Goal: Information Seeking & Learning: Learn about a topic

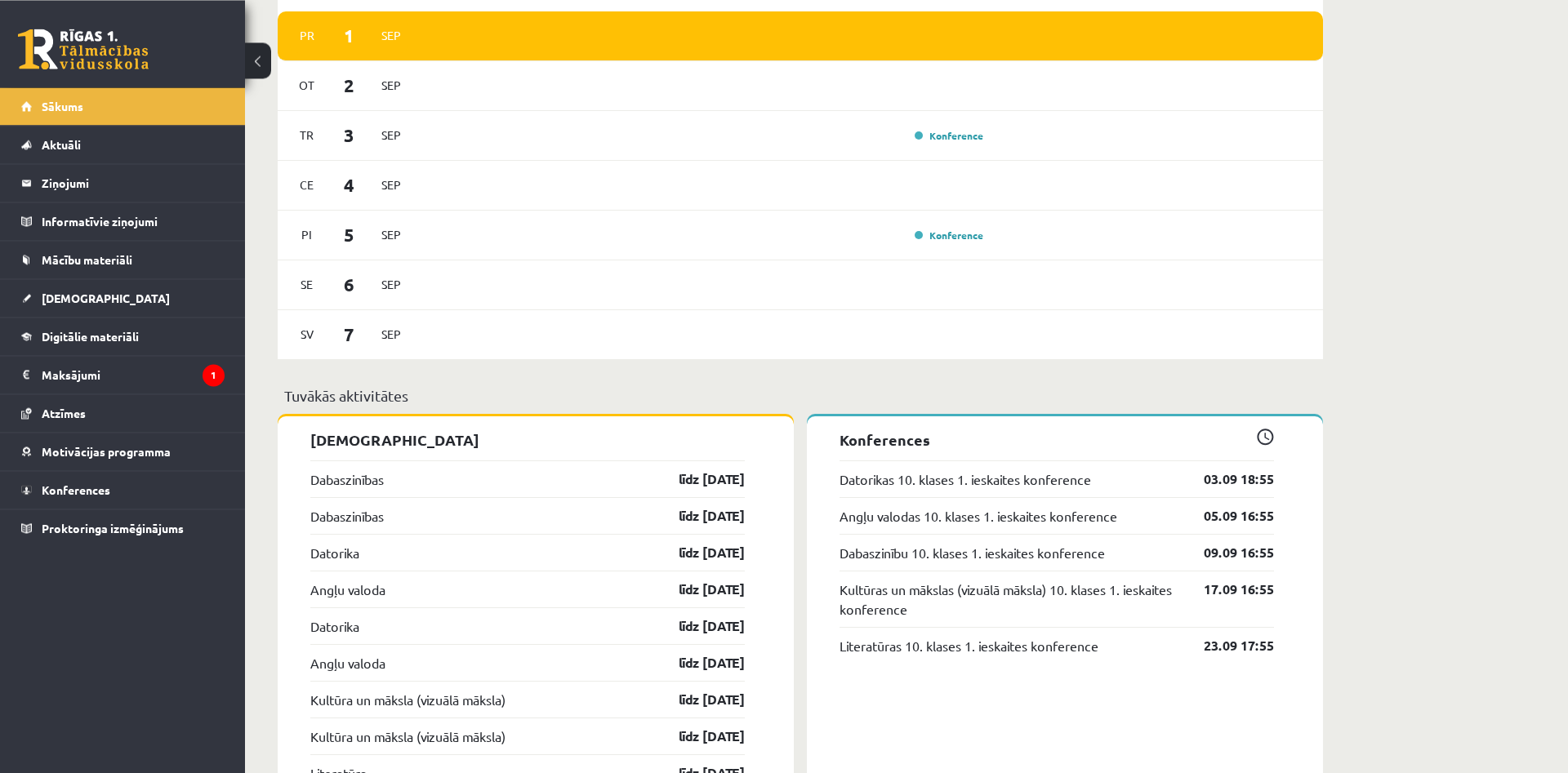
scroll to position [979, 0]
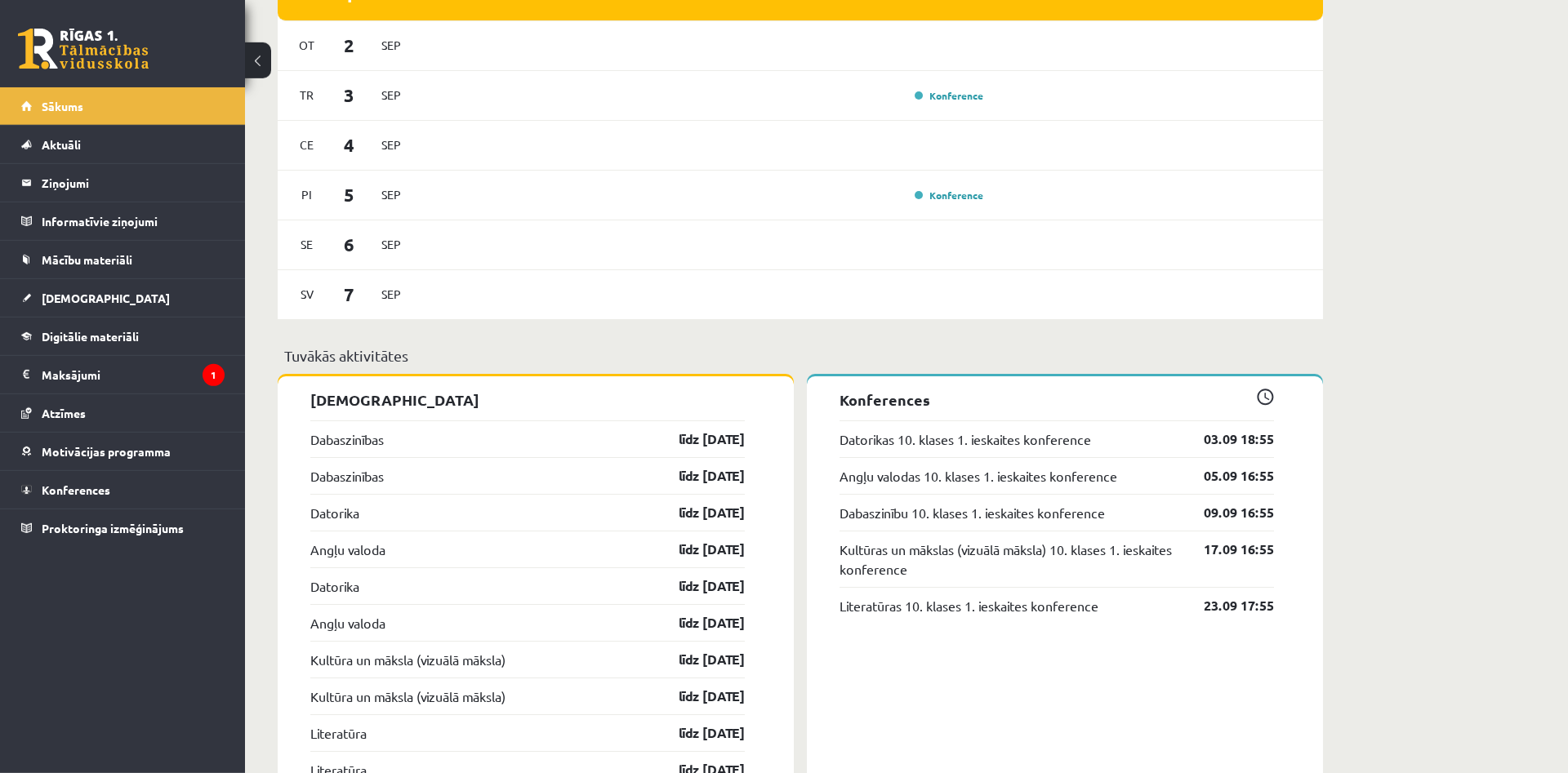
click at [418, 441] on div "Dabaszinības līdz [DATE]" at bounding box center [527, 439] width 434 height 37
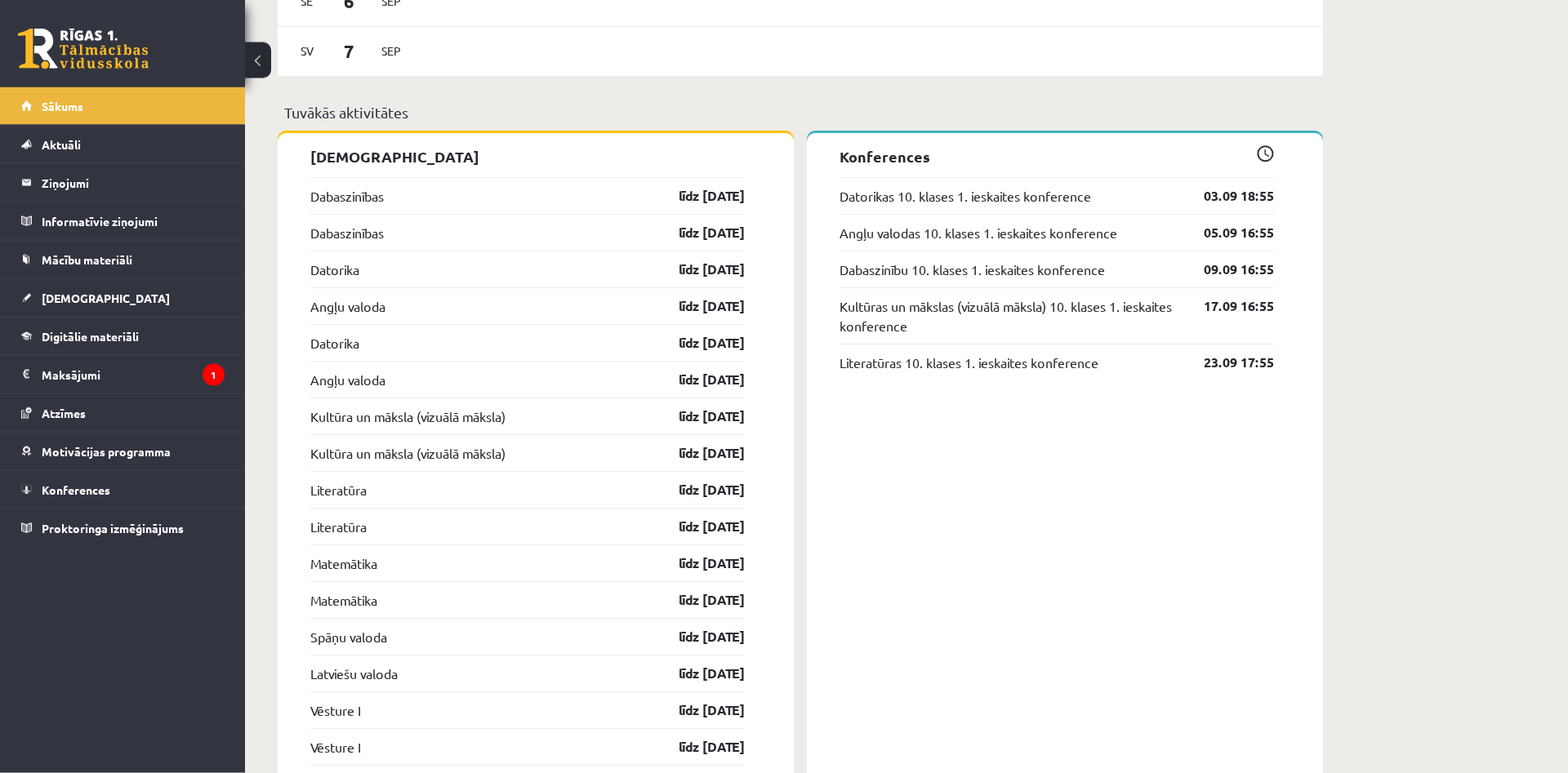
scroll to position [1221, 0]
click at [169, 254] on link "Mācību materiāli" at bounding box center [123, 259] width 203 height 37
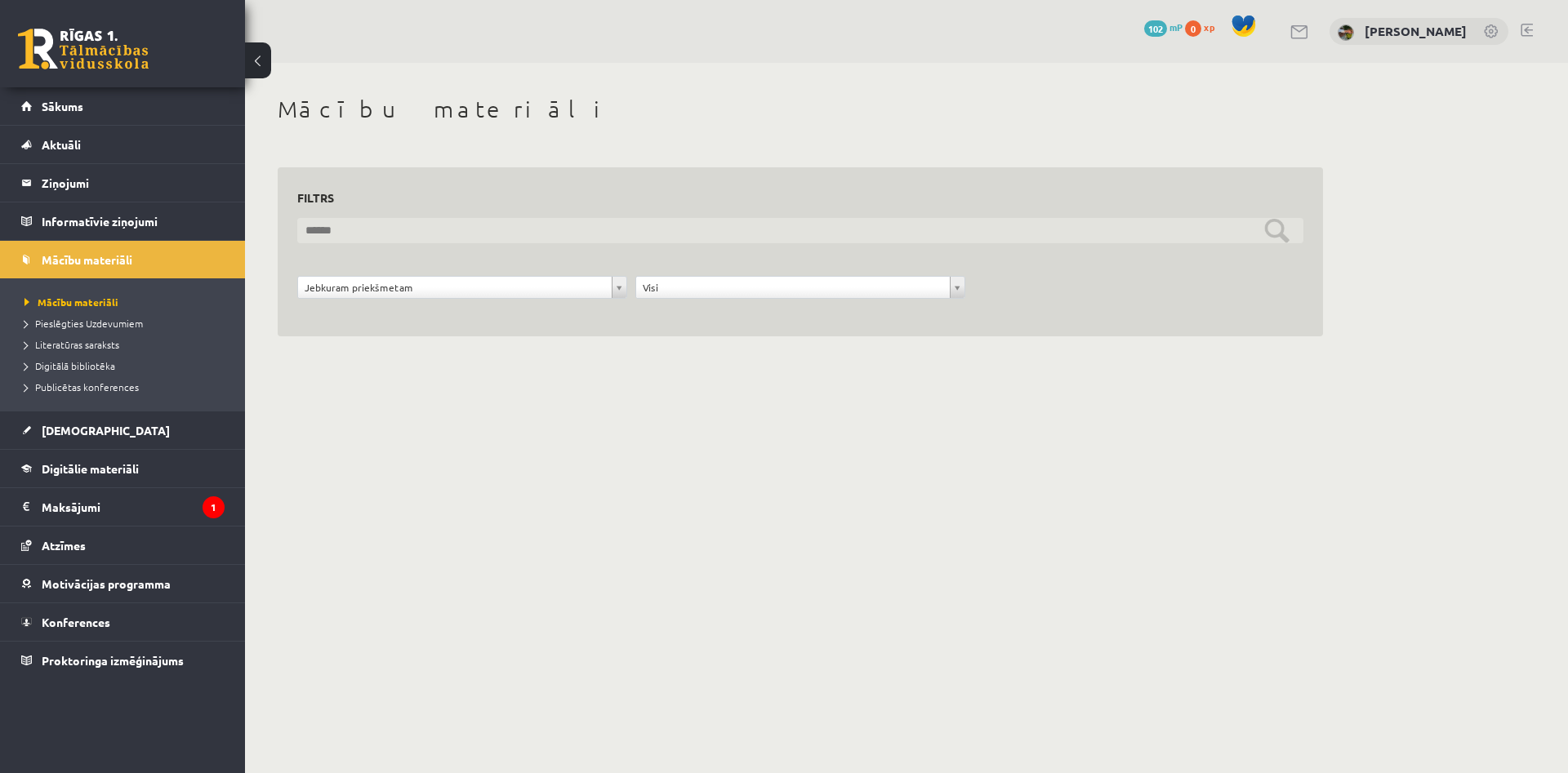
click at [351, 229] on input "text" at bounding box center [800, 231] width 1006 height 25
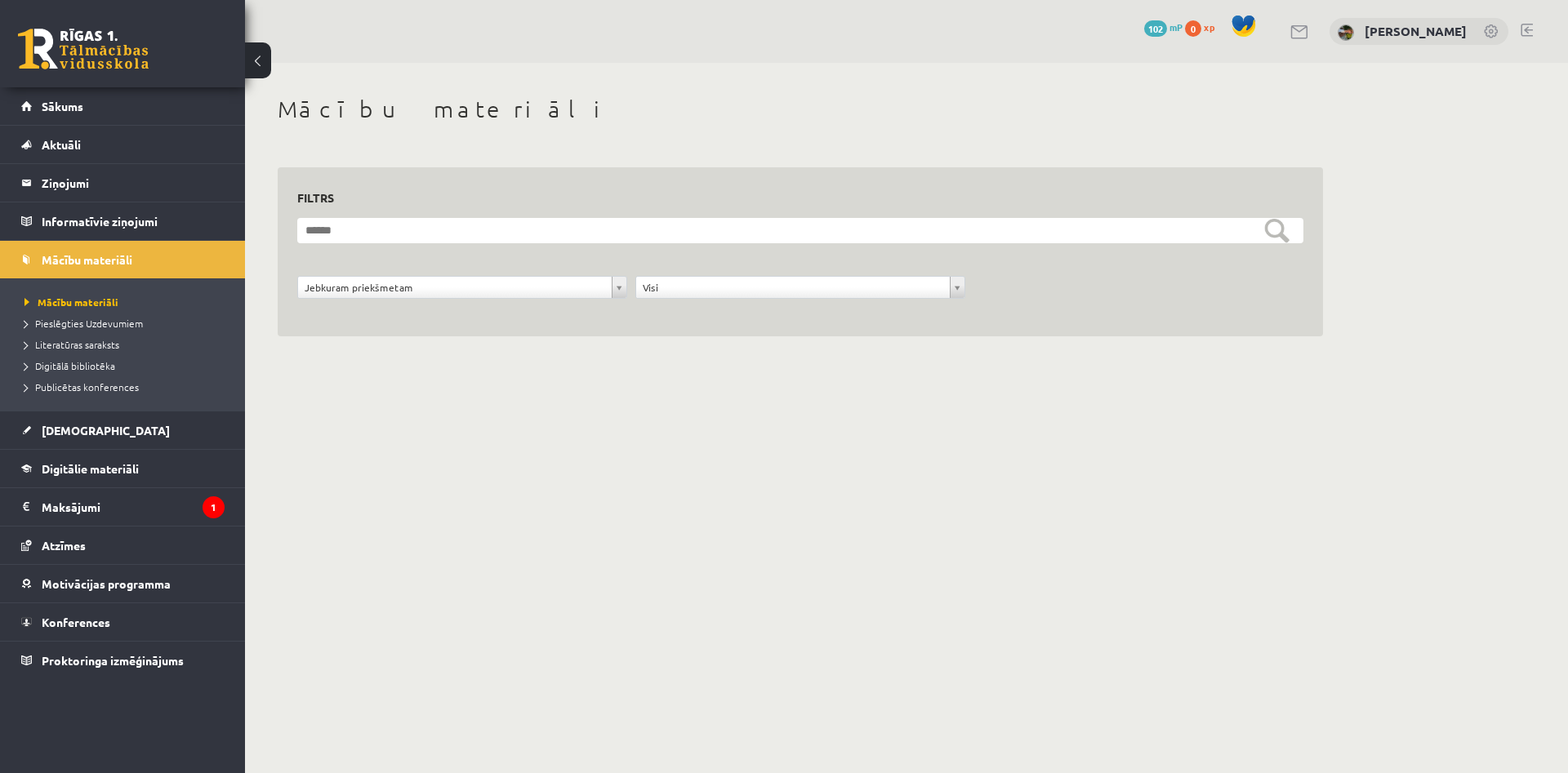
click at [399, 302] on div "**********" at bounding box center [462, 292] width 338 height 31
click at [397, 291] on body "0 Dāvanas 102 mP 0 xp Katrīna Grieziņa Sākums Aktuāli Kā mācīties eSKOLĀ Kontak…" at bounding box center [784, 386] width 1568 height 773
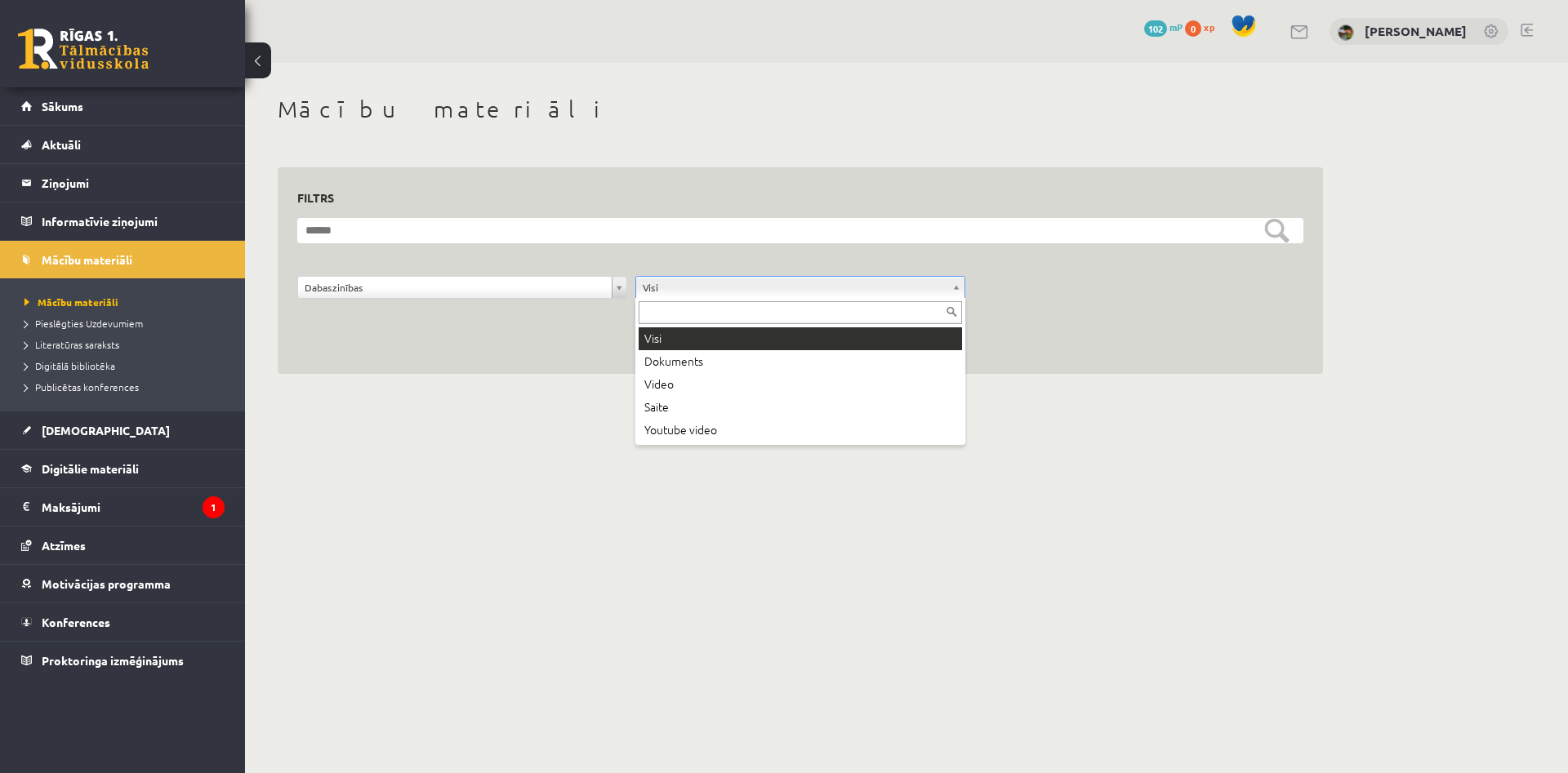
click at [689, 291] on body "0 Dāvanas 102 mP 0 xp Katrīna Grieziņa Sākums Aktuāli Kā mācīties eSKOLĀ Kontak…" at bounding box center [784, 386] width 1568 height 773
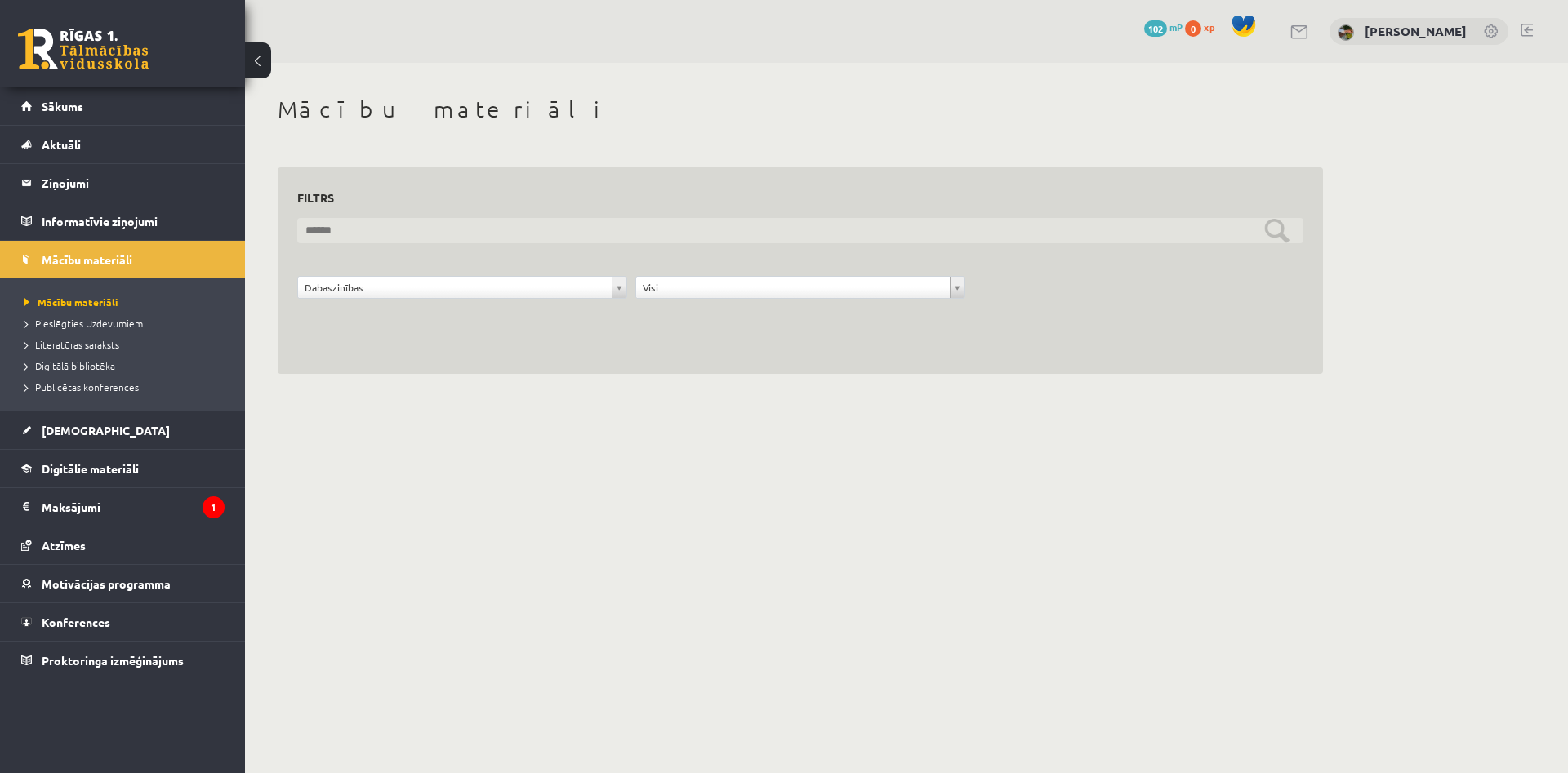
click at [780, 241] on input "text" at bounding box center [800, 231] width 1006 height 25
type input "**********"
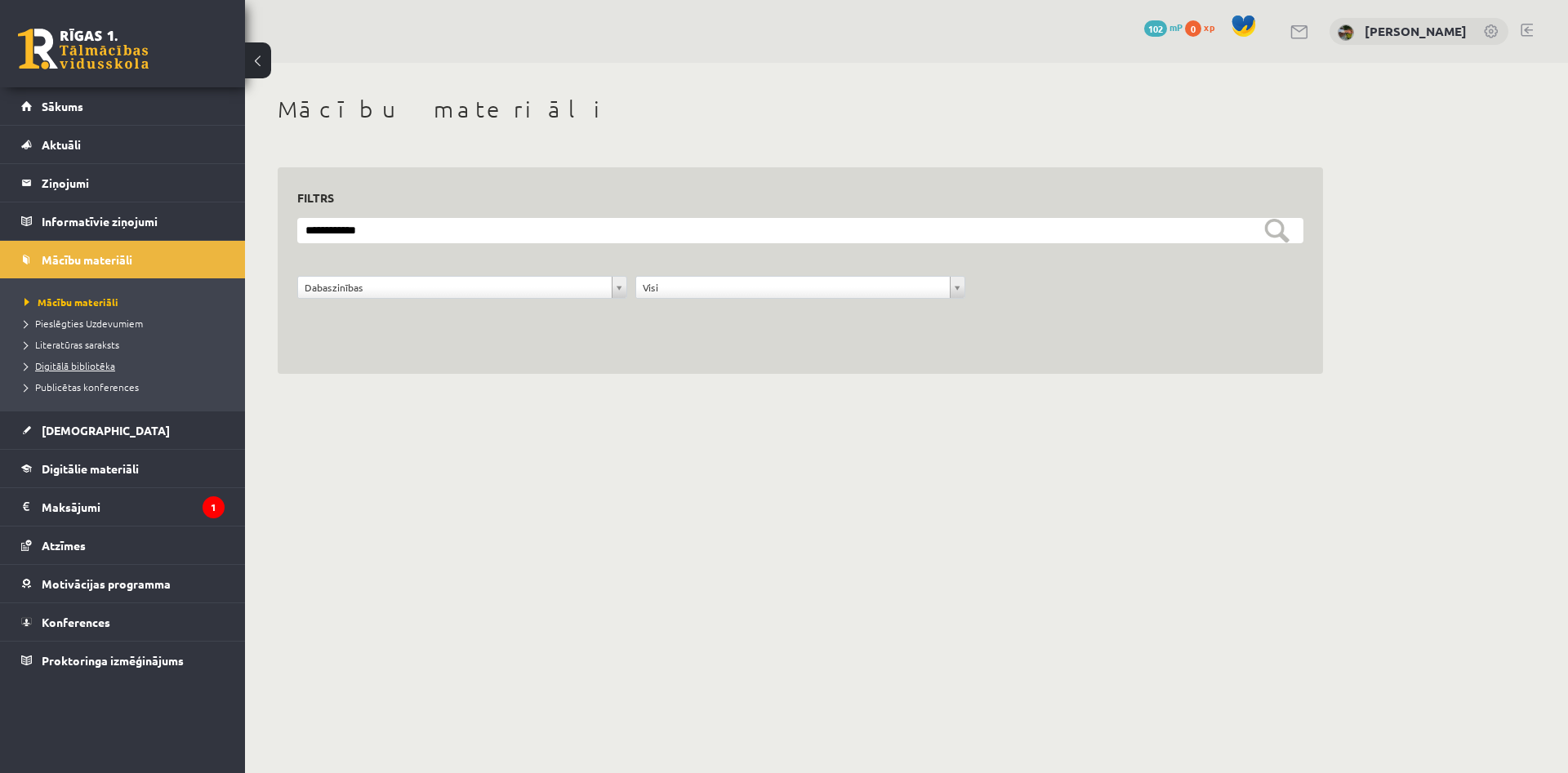
click at [85, 367] on span "Digitālā bibliotēka" at bounding box center [70, 366] width 91 height 13
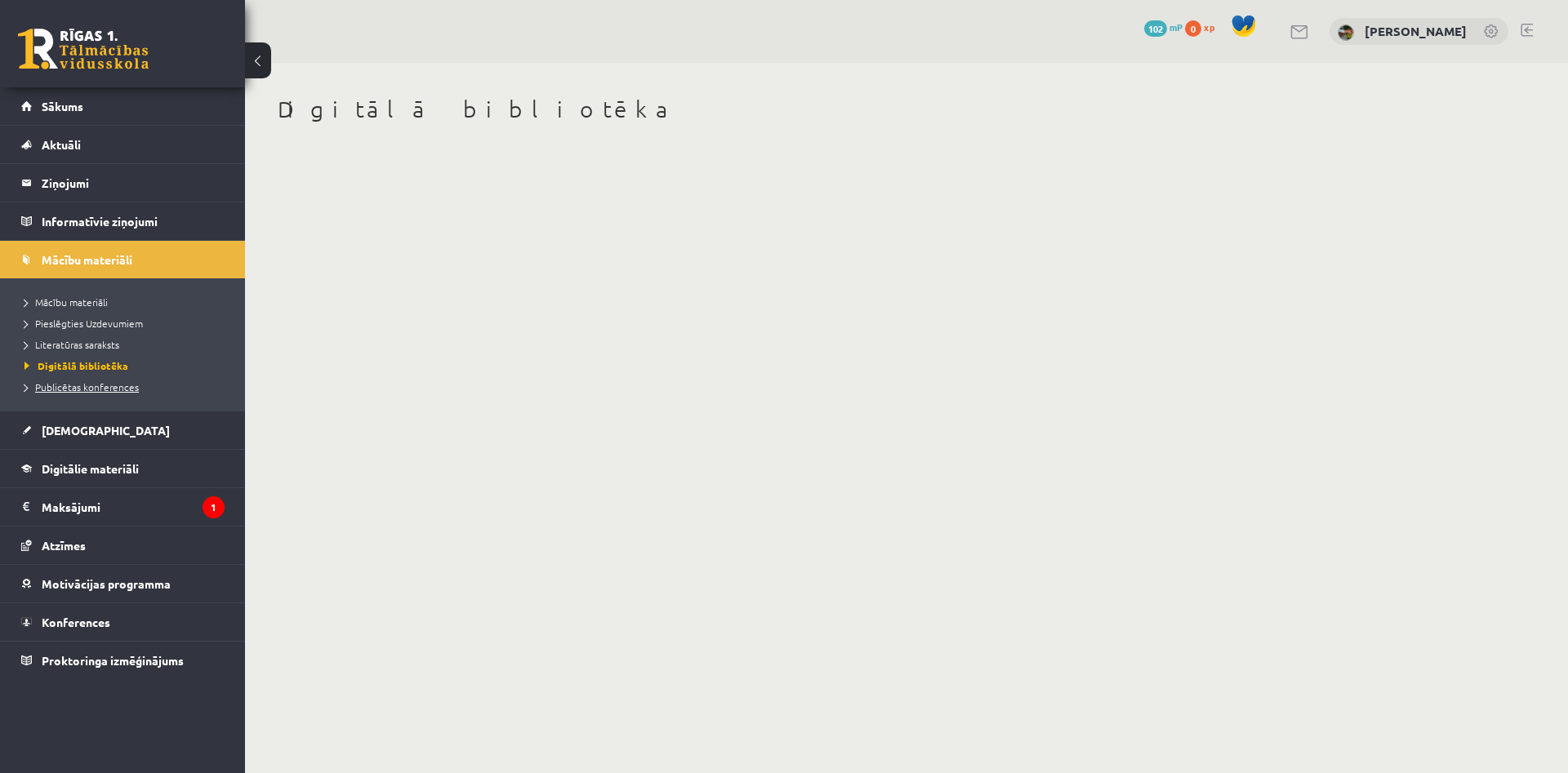
click at [78, 386] on span "Publicētas konferences" at bounding box center [81, 387] width 114 height 13
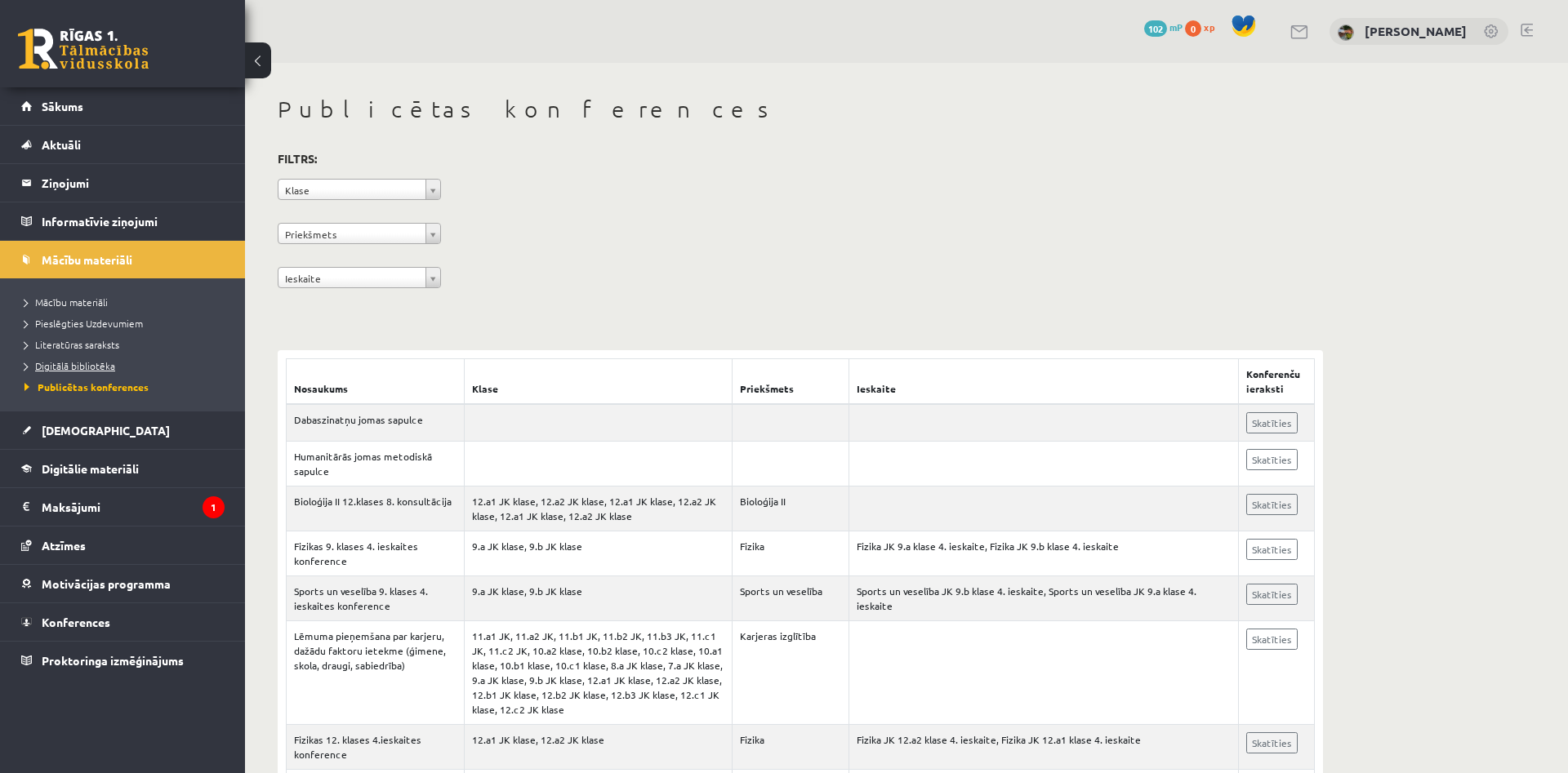
click at [98, 365] on span "Digitālā bibliotēka" at bounding box center [70, 366] width 91 height 13
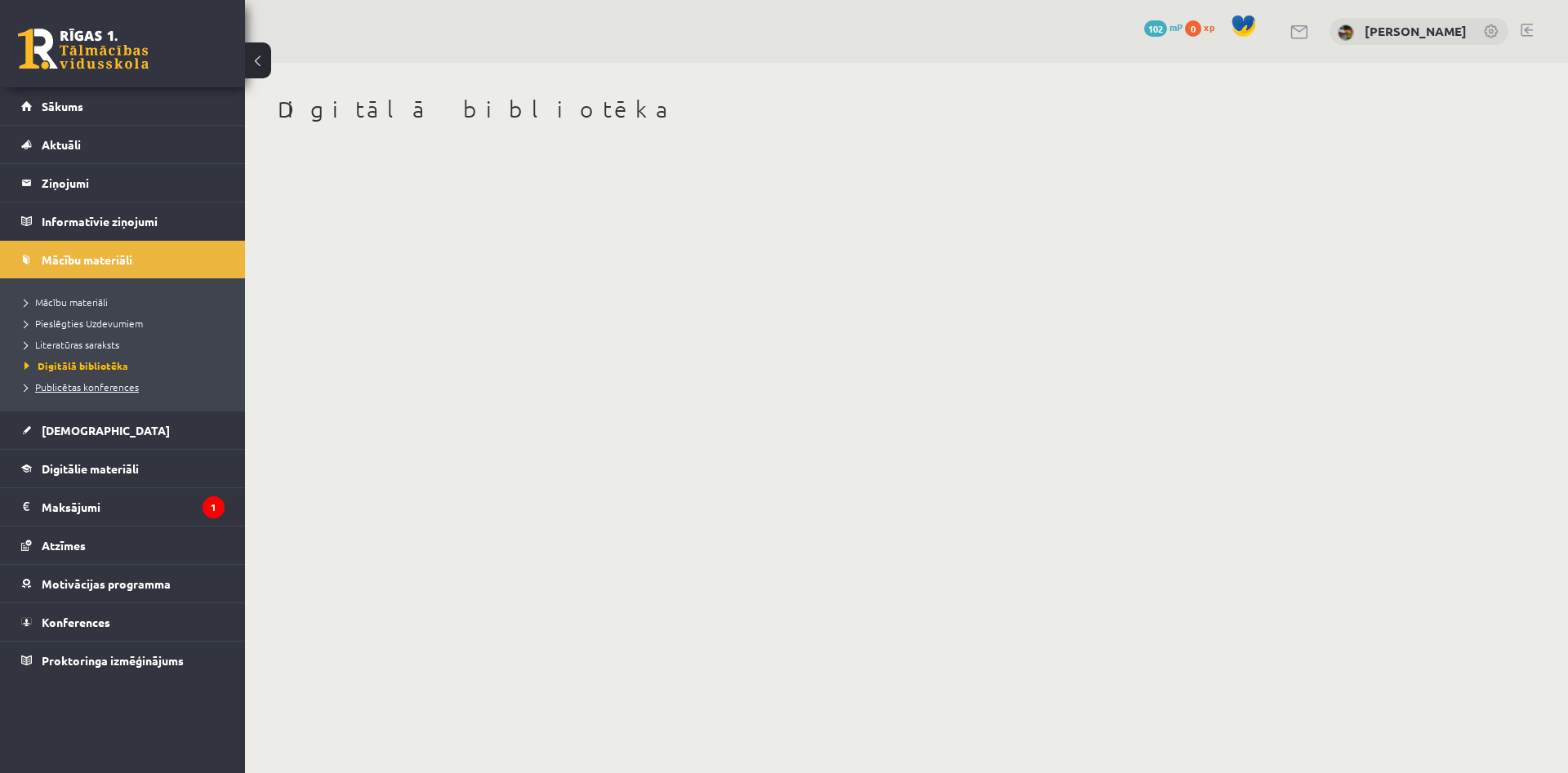
click at [84, 390] on span "Publicētas konferences" at bounding box center [81, 387] width 114 height 13
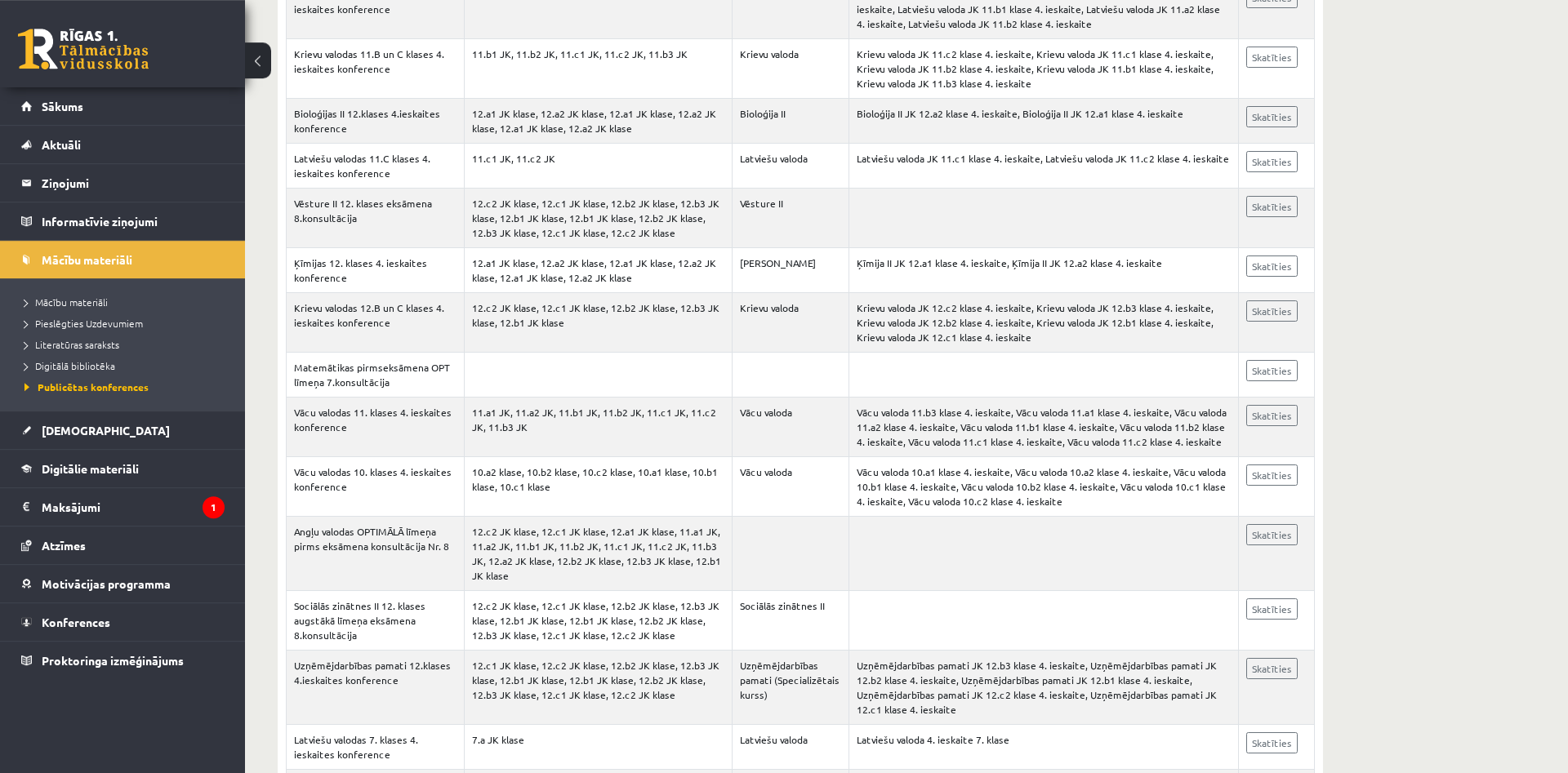
scroll to position [1862, 0]
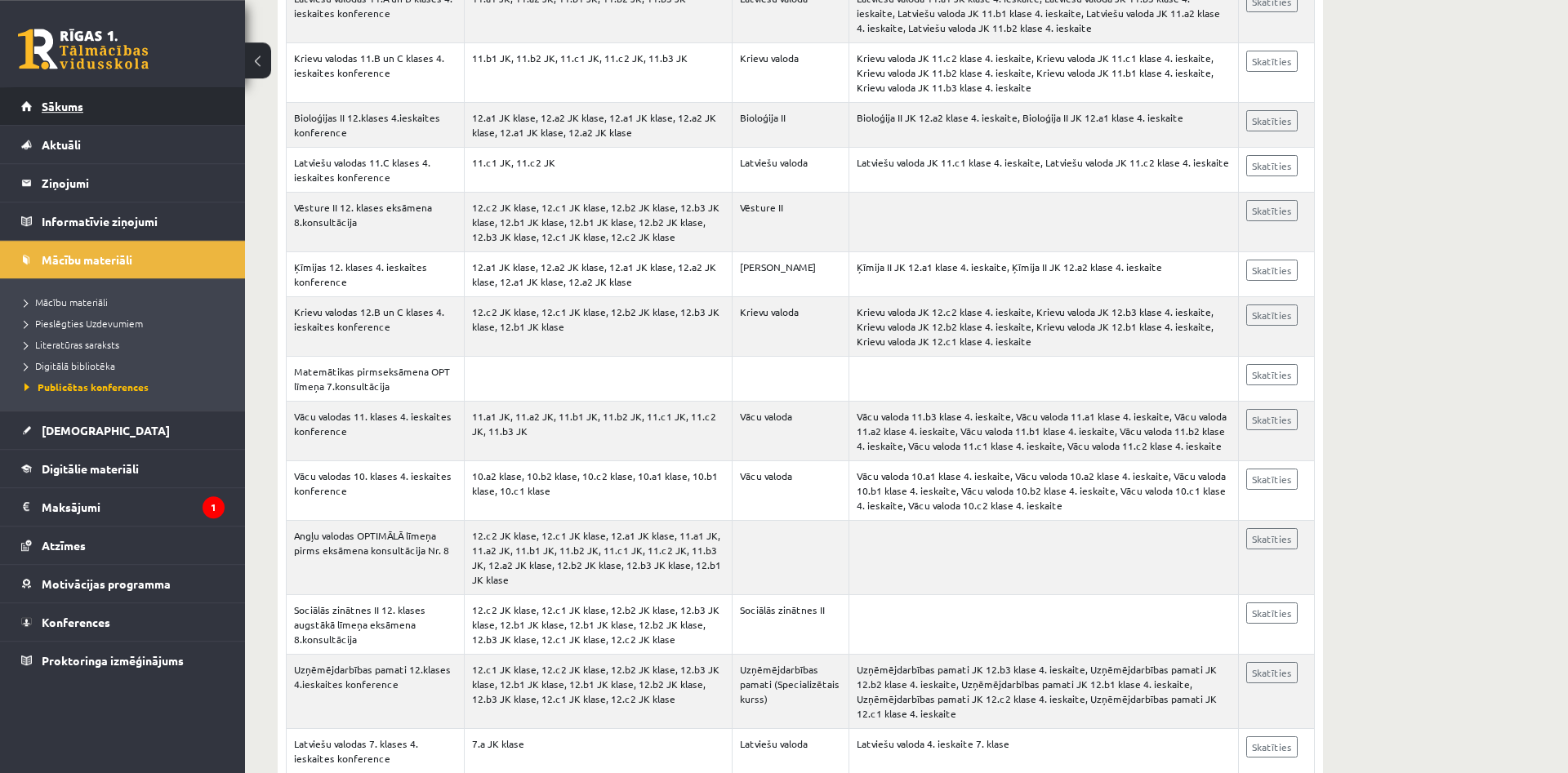
click at [76, 115] on link "Sākums" at bounding box center [123, 106] width 203 height 37
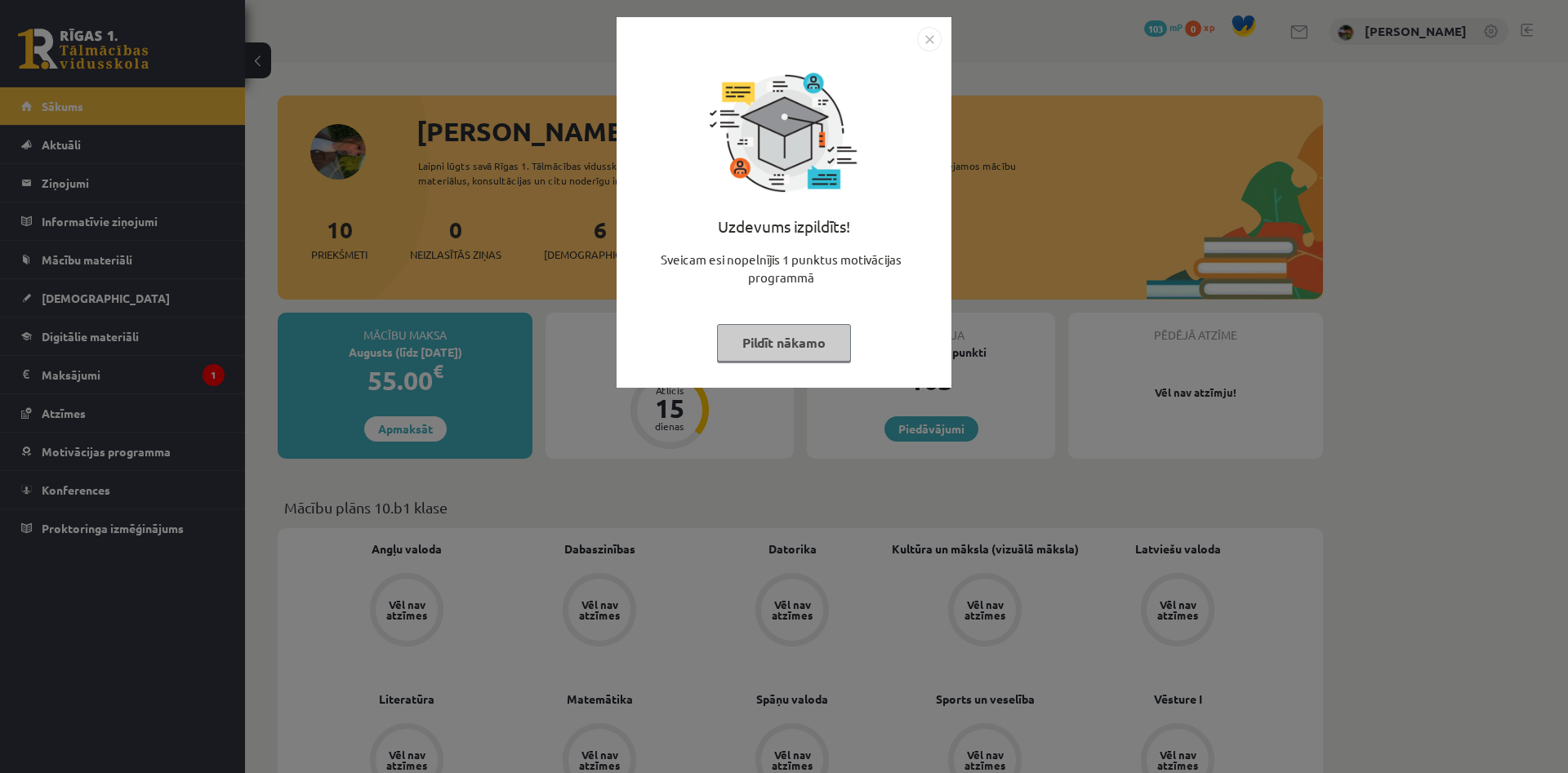
click at [934, 36] on img "Close" at bounding box center [928, 38] width 24 height 24
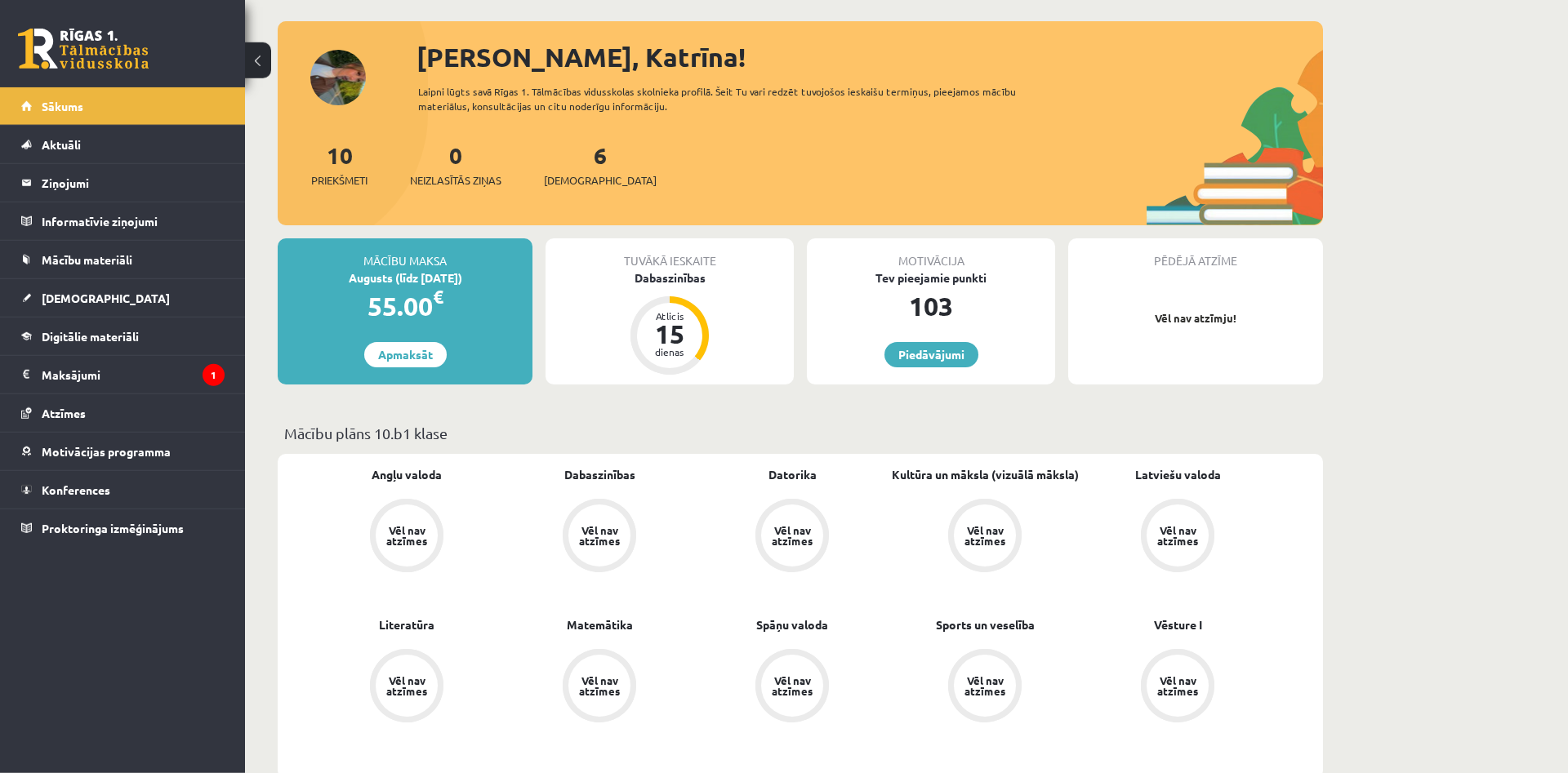
scroll to position [75, 0]
click at [915, 355] on link "Piedāvājumi" at bounding box center [931, 354] width 94 height 25
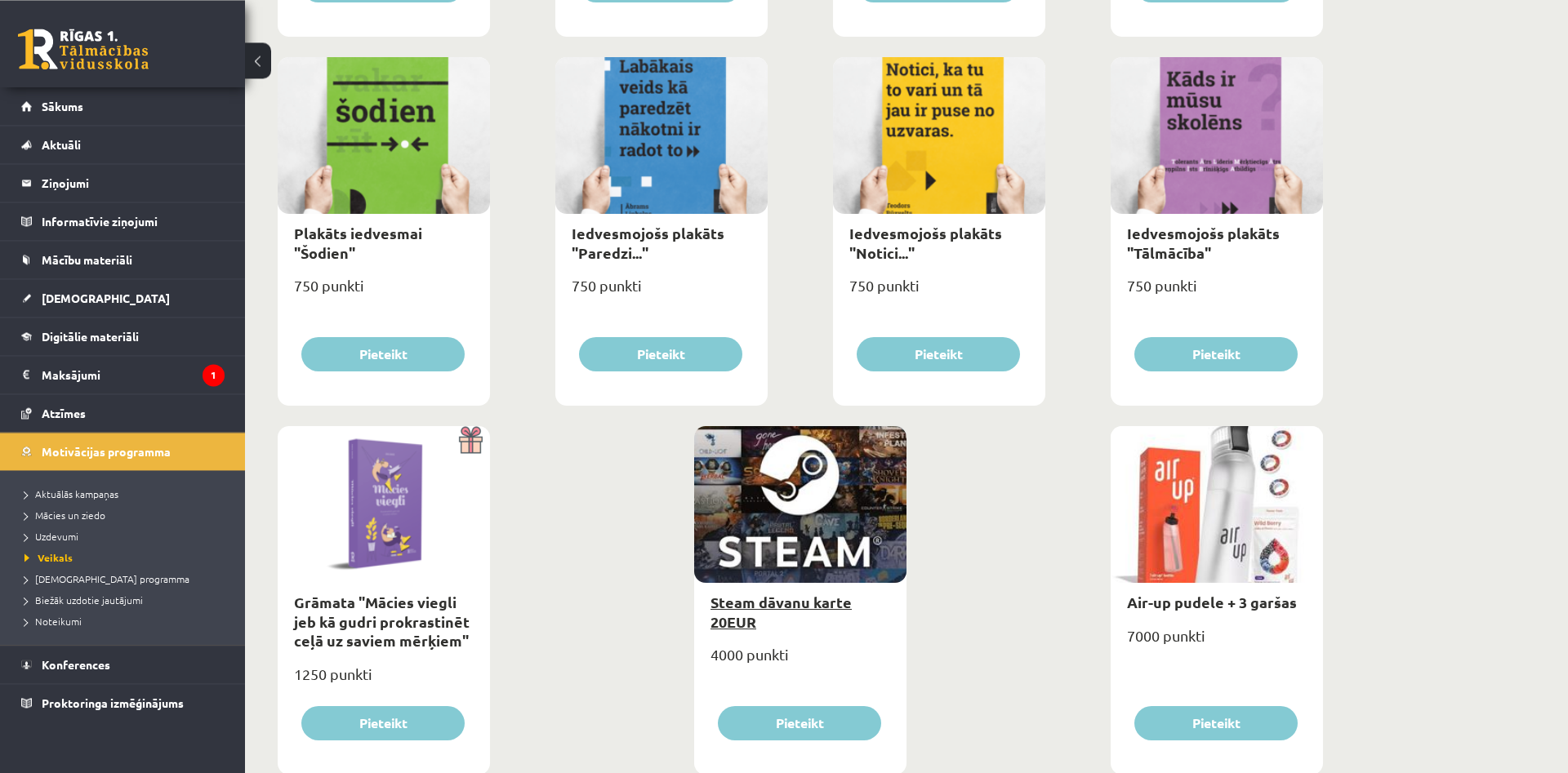
scroll to position [1736, 0]
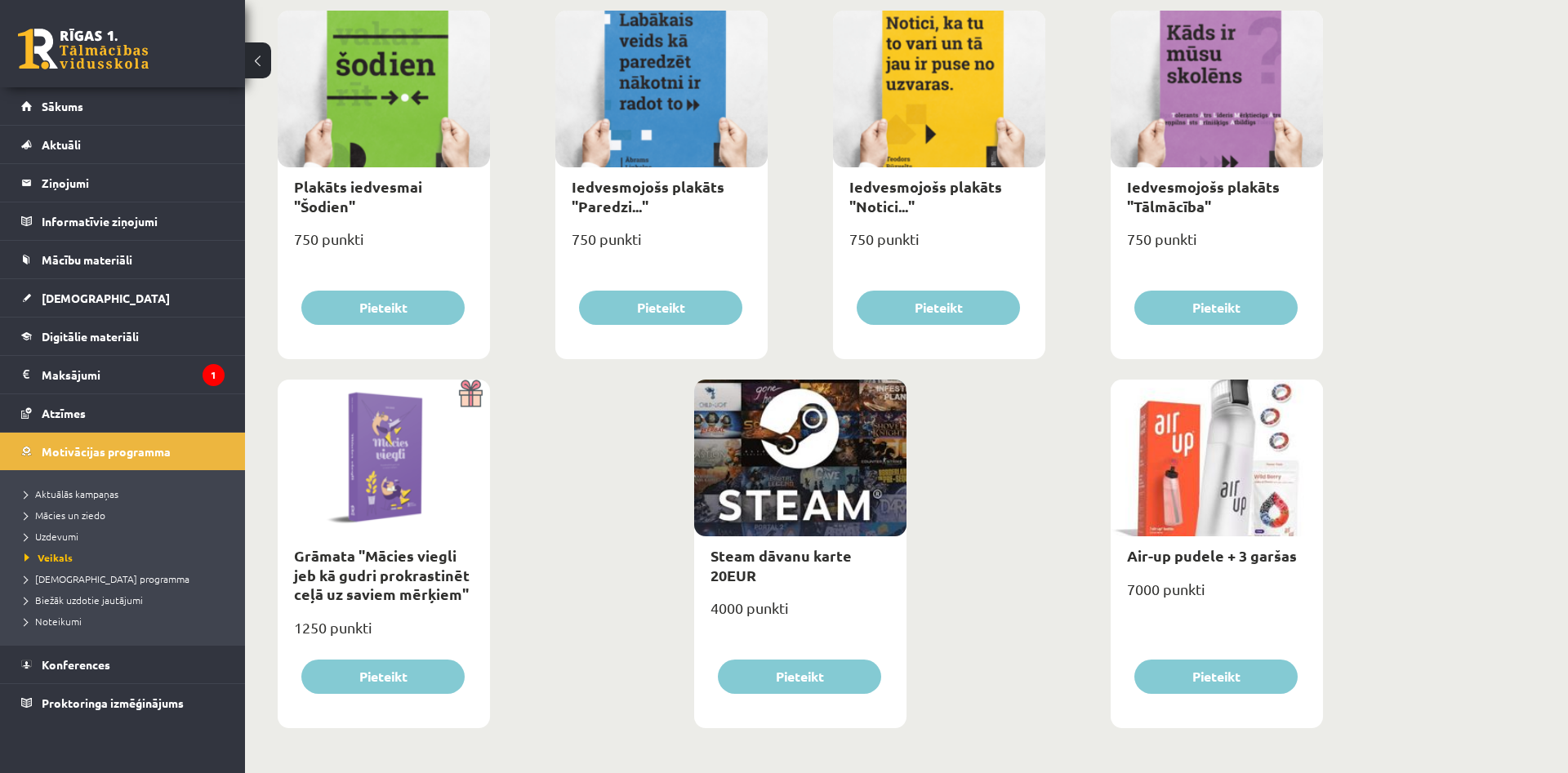
click at [65, 86] on div "0 Dāvanas 103 mP 0 xp" at bounding box center [122, 44] width 245 height 87
click at [67, 115] on link "Sākums" at bounding box center [123, 106] width 203 height 37
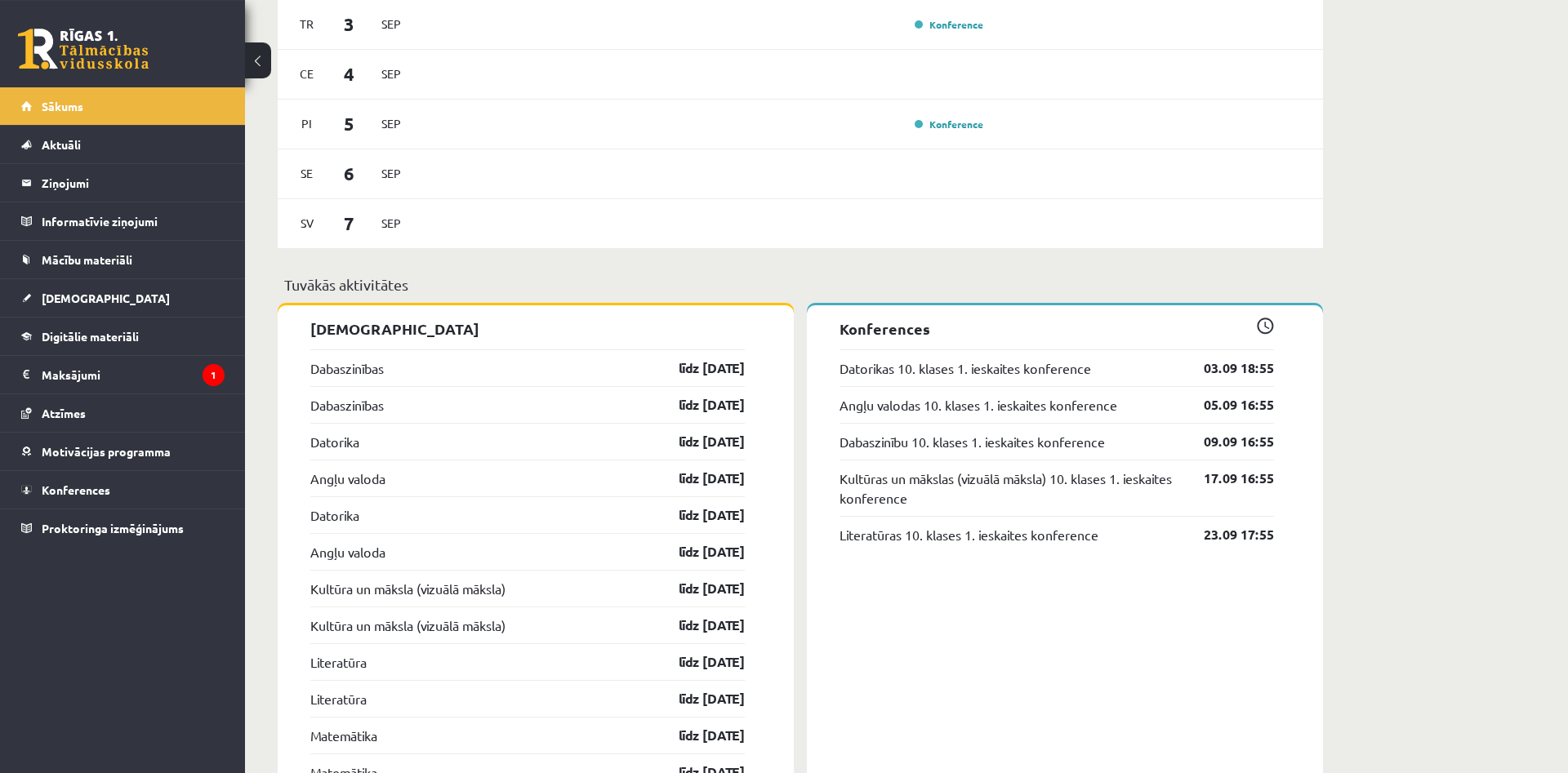
scroll to position [1107, 0]
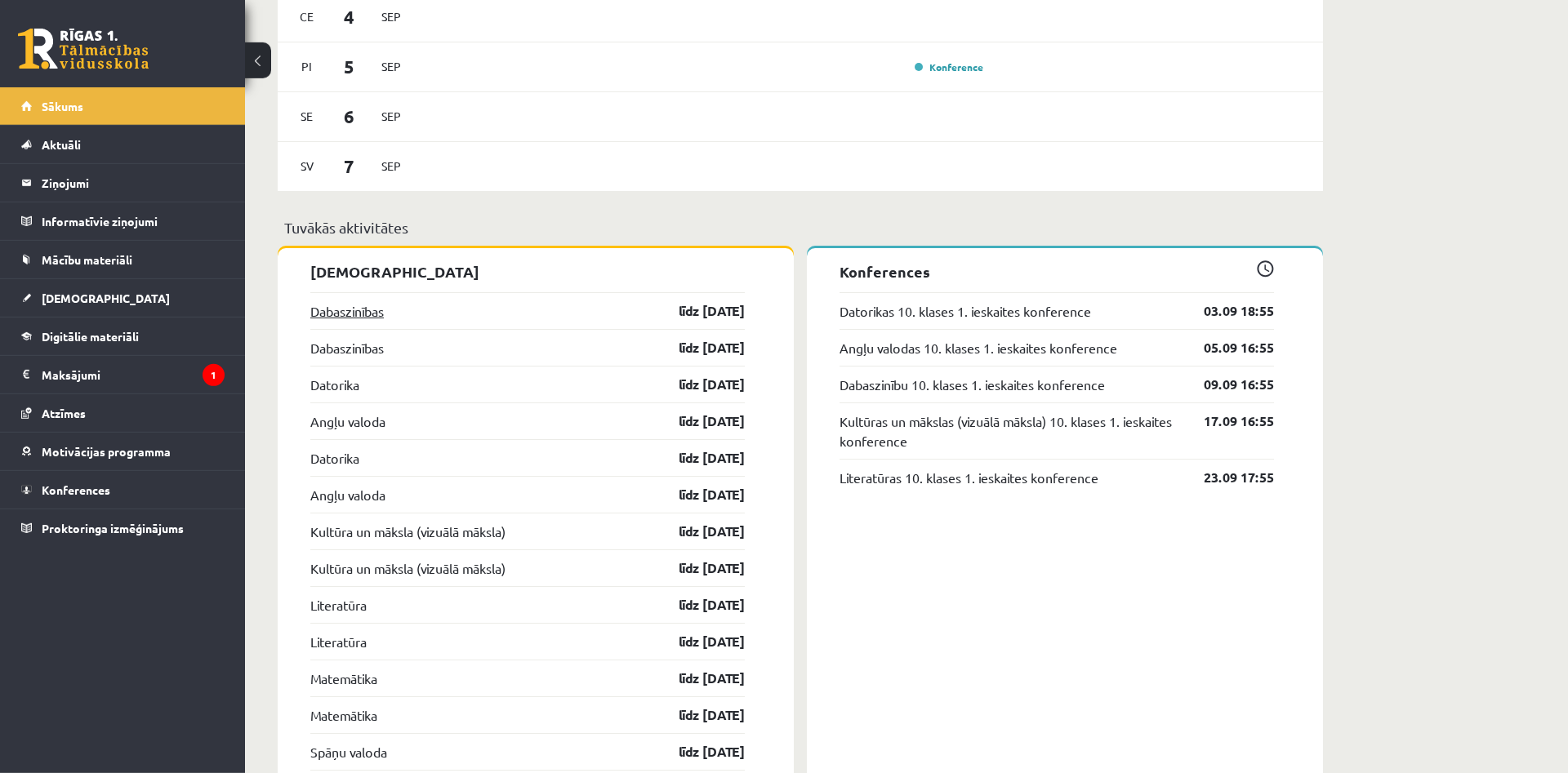
click at [349, 313] on link "Dabaszinības" at bounding box center [347, 311] width 73 height 20
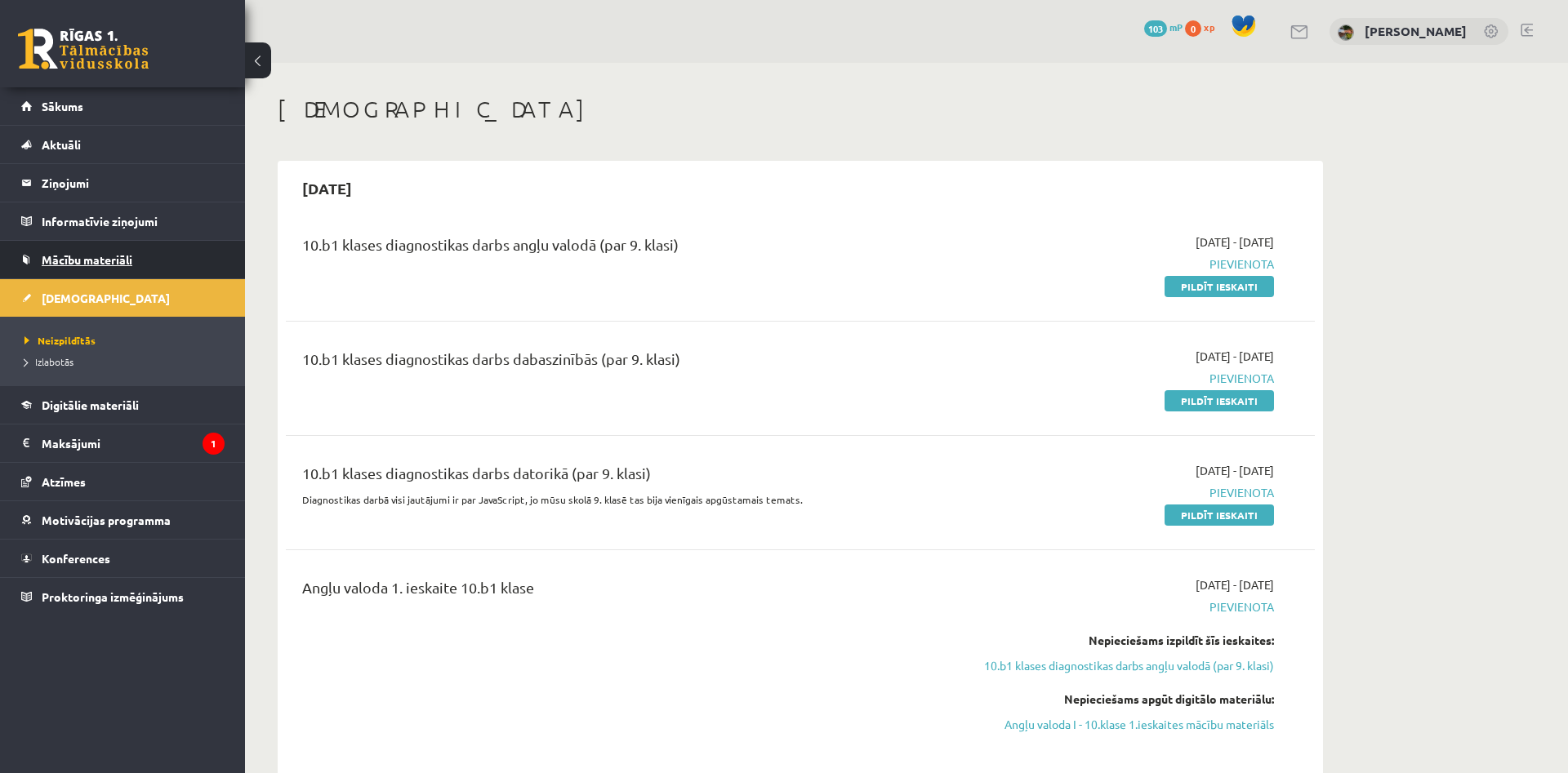
click at [174, 267] on link "Mācību materiāli" at bounding box center [123, 259] width 203 height 37
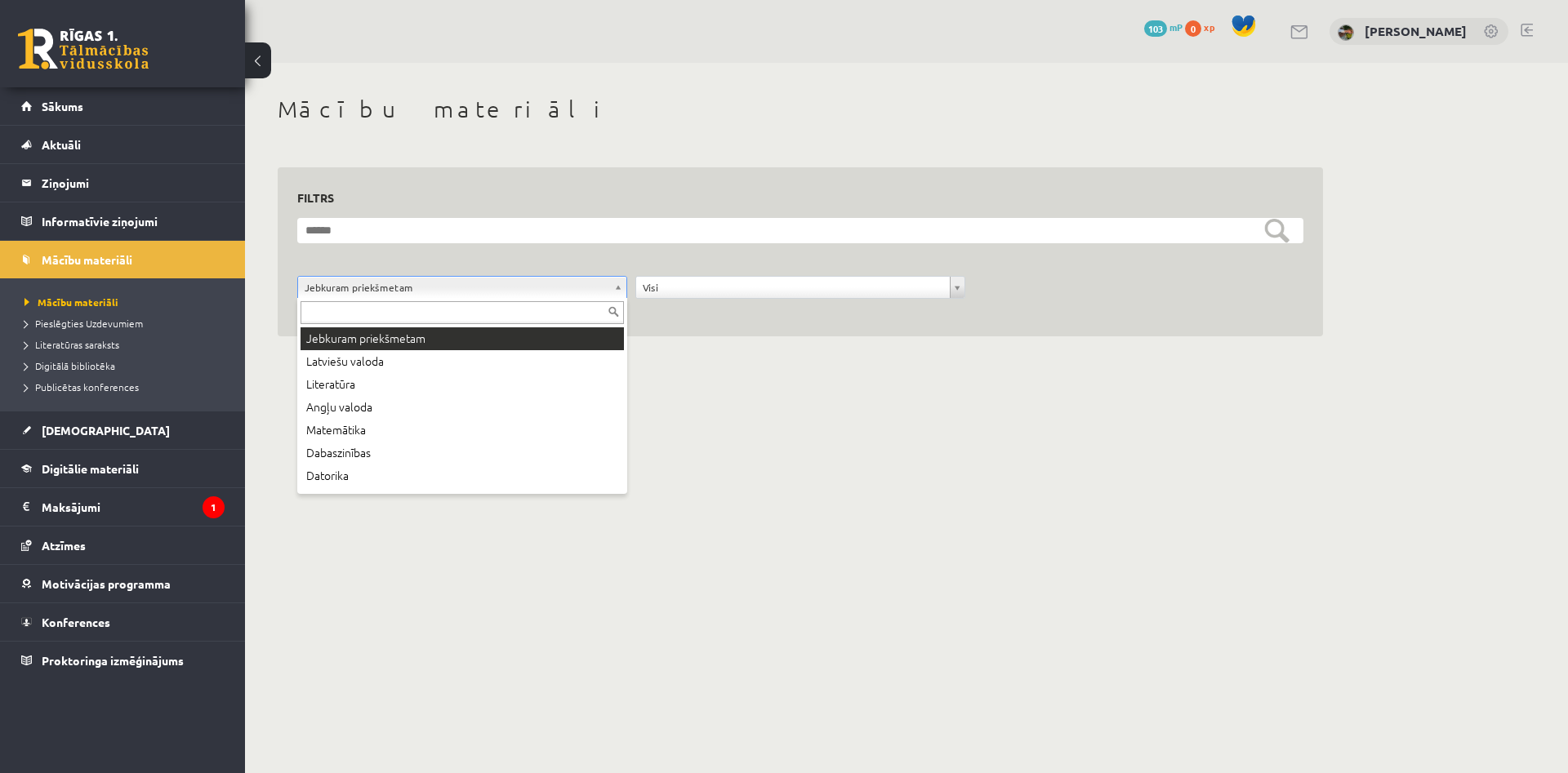
click at [586, 295] on body "0 Dāvanas 103 mP 0 xp Katrīna Grieziņa Sākums Aktuāli Kā mācīties eSKOLĀ Kontak…" at bounding box center [784, 386] width 1568 height 773
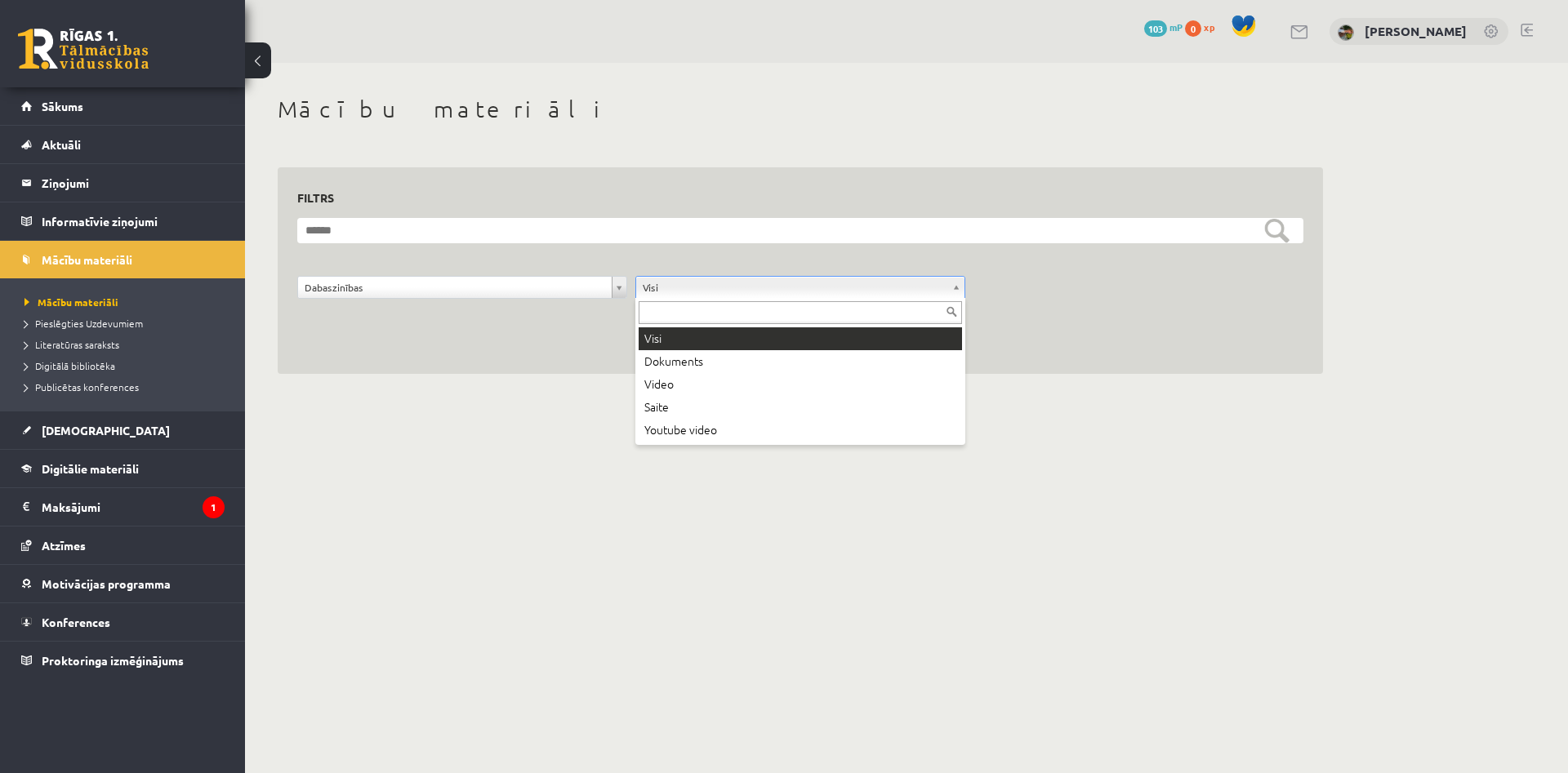
click at [732, 288] on body "0 Dāvanas 103 mP 0 xp Katrīna Grieziņa Sākums Aktuāli Kā mācīties eSKOLĀ Kontak…" at bounding box center [784, 386] width 1568 height 773
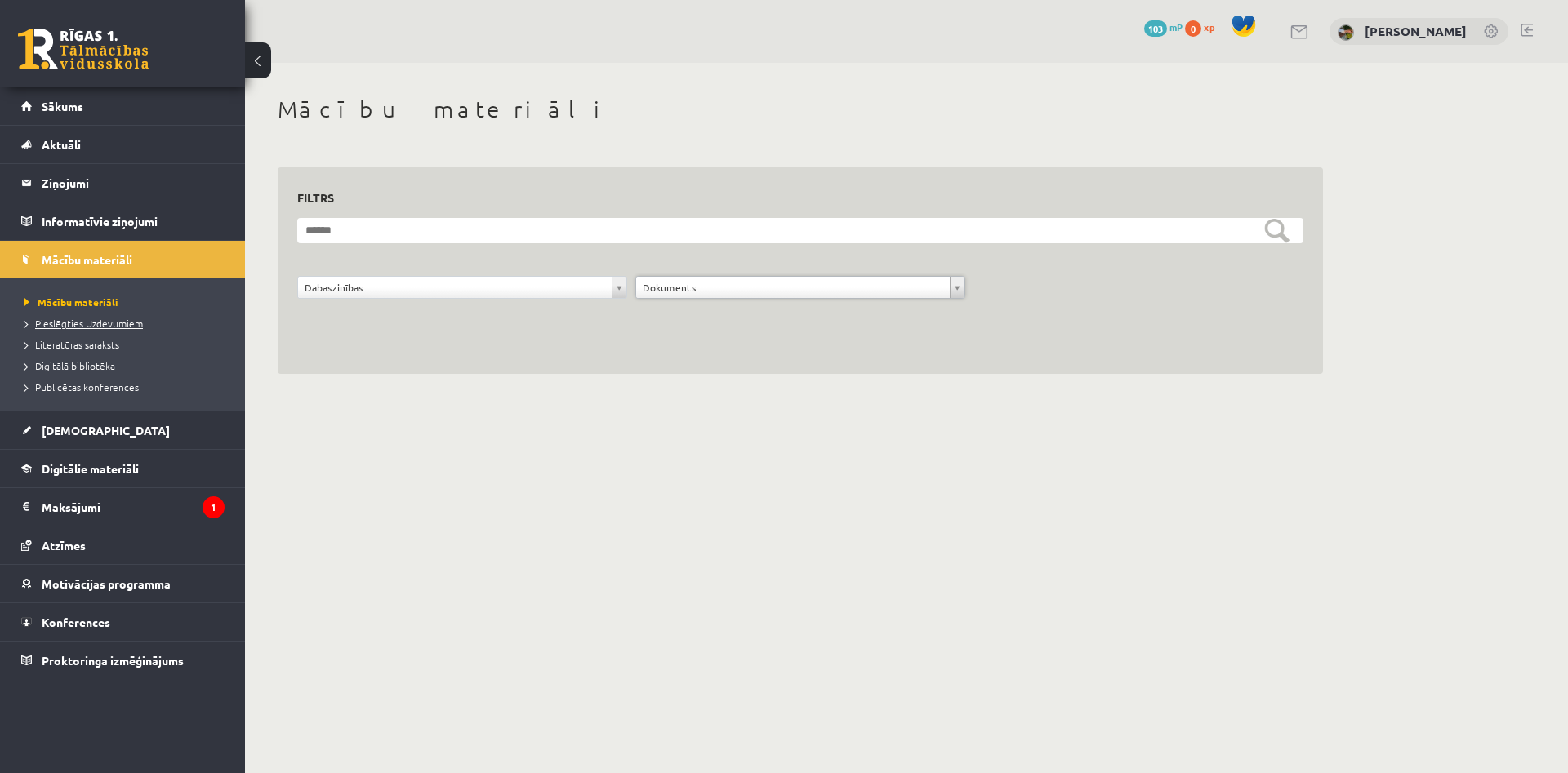
click at [86, 323] on span "Pieslēgties Uzdevumiem" at bounding box center [83, 323] width 119 height 13
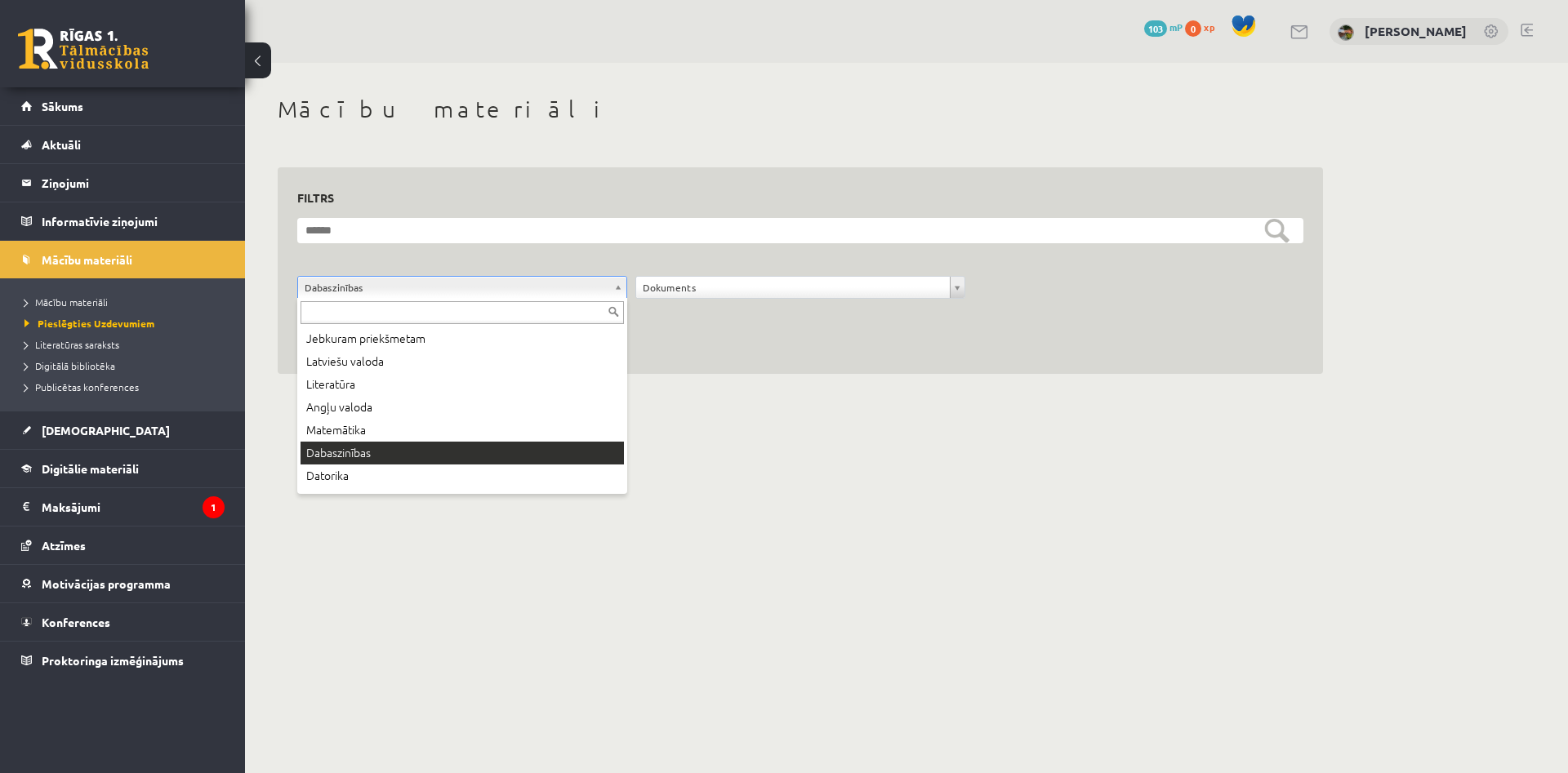
click at [438, 287] on body "0 Dāvanas 103 mP 0 xp Katrīna Grieziņa Sākums Aktuāli Kā mācīties eSKOLĀ Kontak…" at bounding box center [784, 386] width 1568 height 773
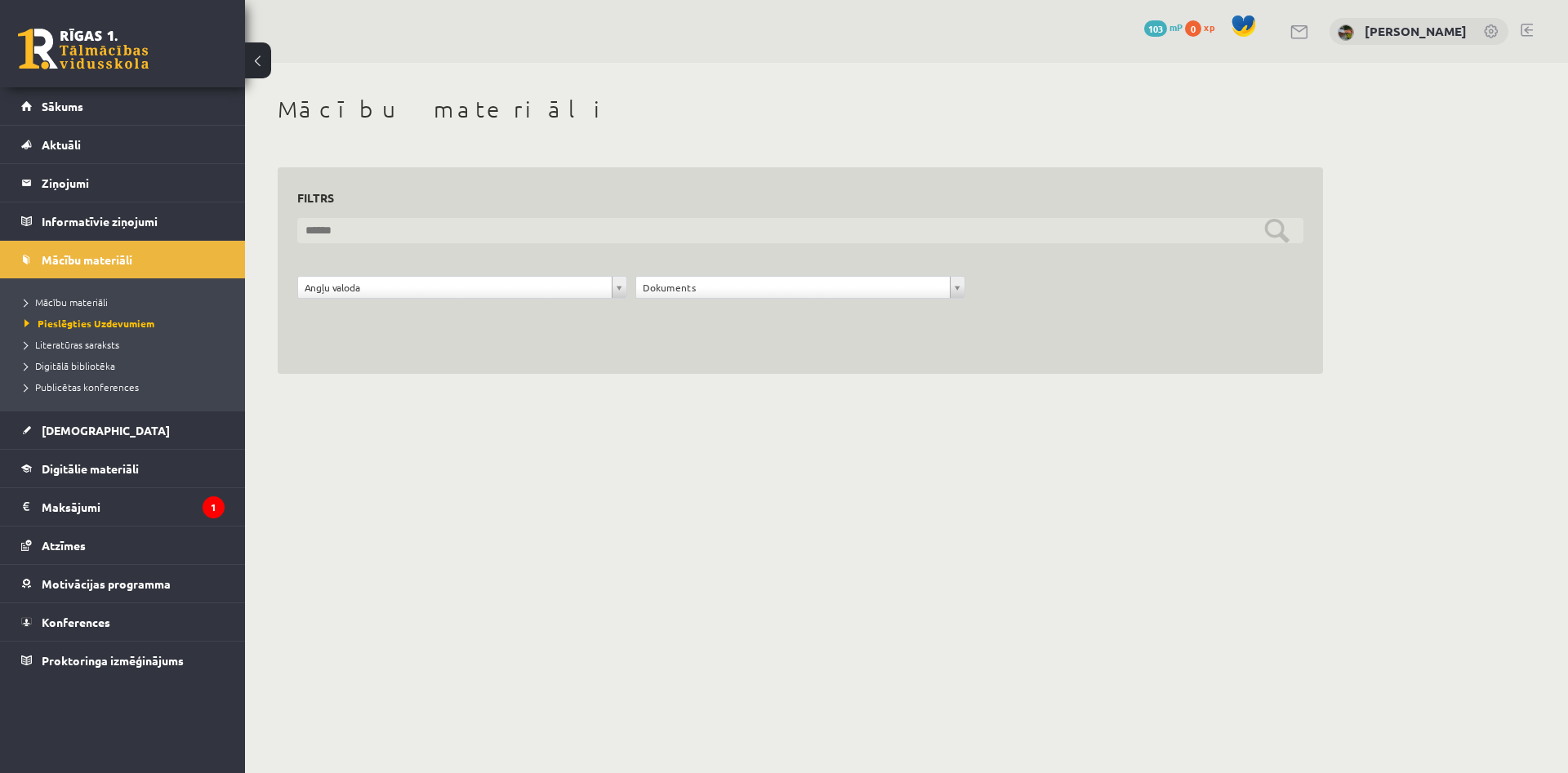
click at [1270, 235] on input "text" at bounding box center [800, 231] width 1006 height 25
click at [1270, 234] on input "text" at bounding box center [800, 231] width 1006 height 25
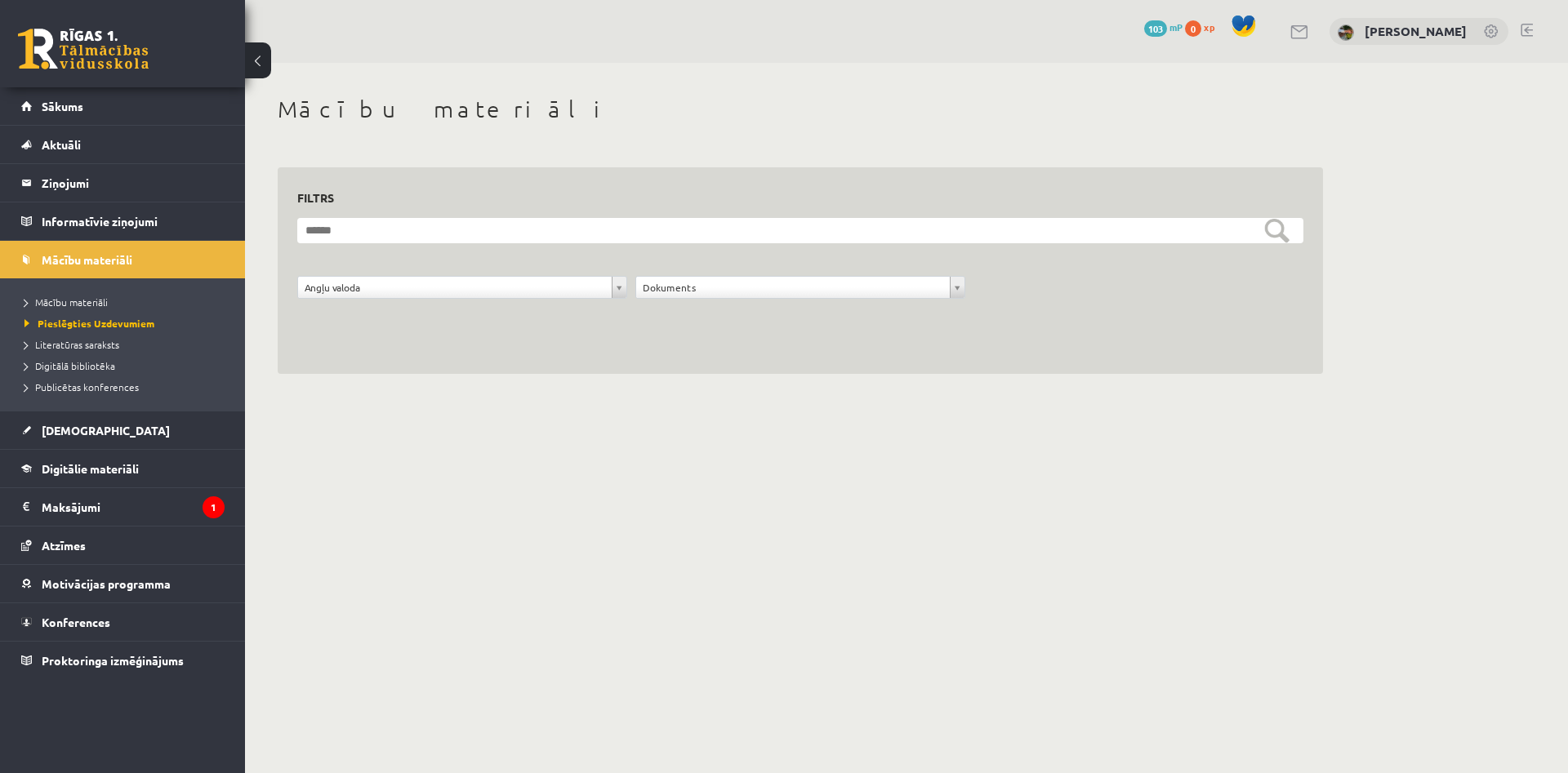
click at [1200, 367] on div "**********" at bounding box center [800, 271] width 1045 height 208
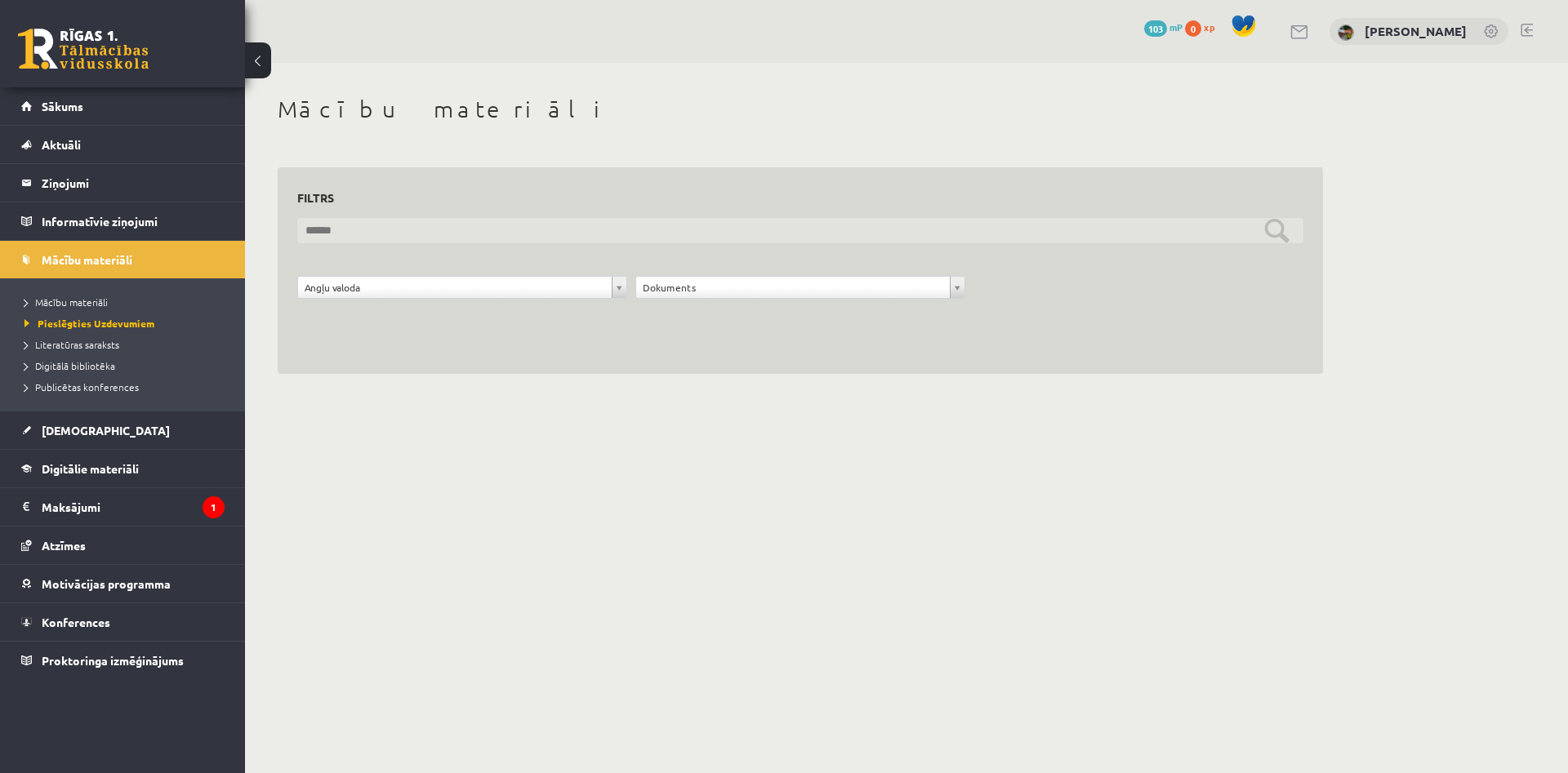
click at [843, 230] on input "text" at bounding box center [800, 231] width 1006 height 25
drag, startPoint x: 846, startPoint y: 225, endPoint x: 912, endPoint y: 282, distance: 87.2
click at [912, 243] on input "text" at bounding box center [800, 231] width 1006 height 25
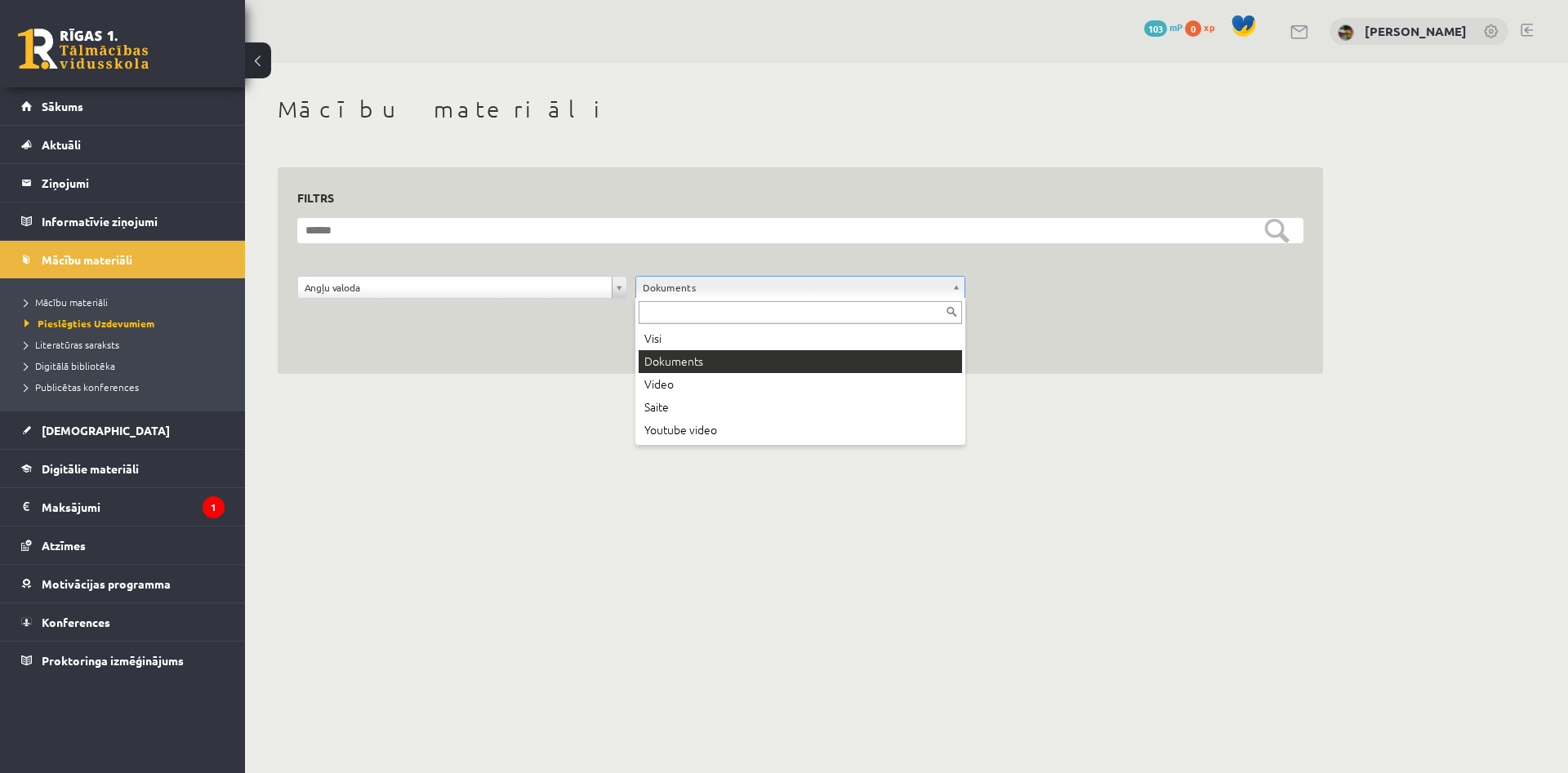
click at [952, 294] on body "0 Dāvanas 103 mP 0 xp [PERSON_NAME] Sākums Aktuāli Kā mācīties eSKOLĀ Kontakti …" at bounding box center [784, 386] width 1568 height 773
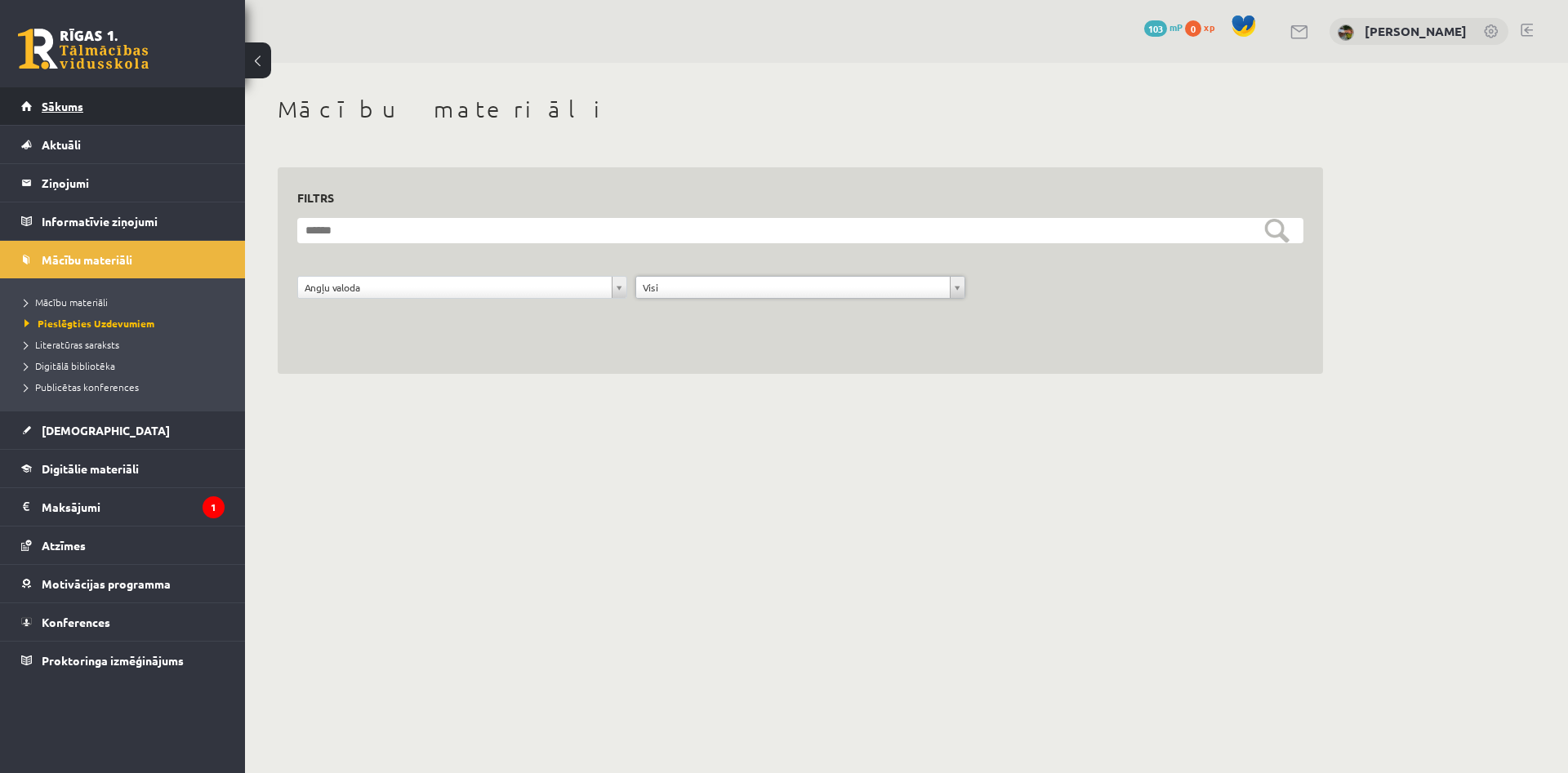
click at [151, 104] on link "Sākums" at bounding box center [123, 106] width 203 height 37
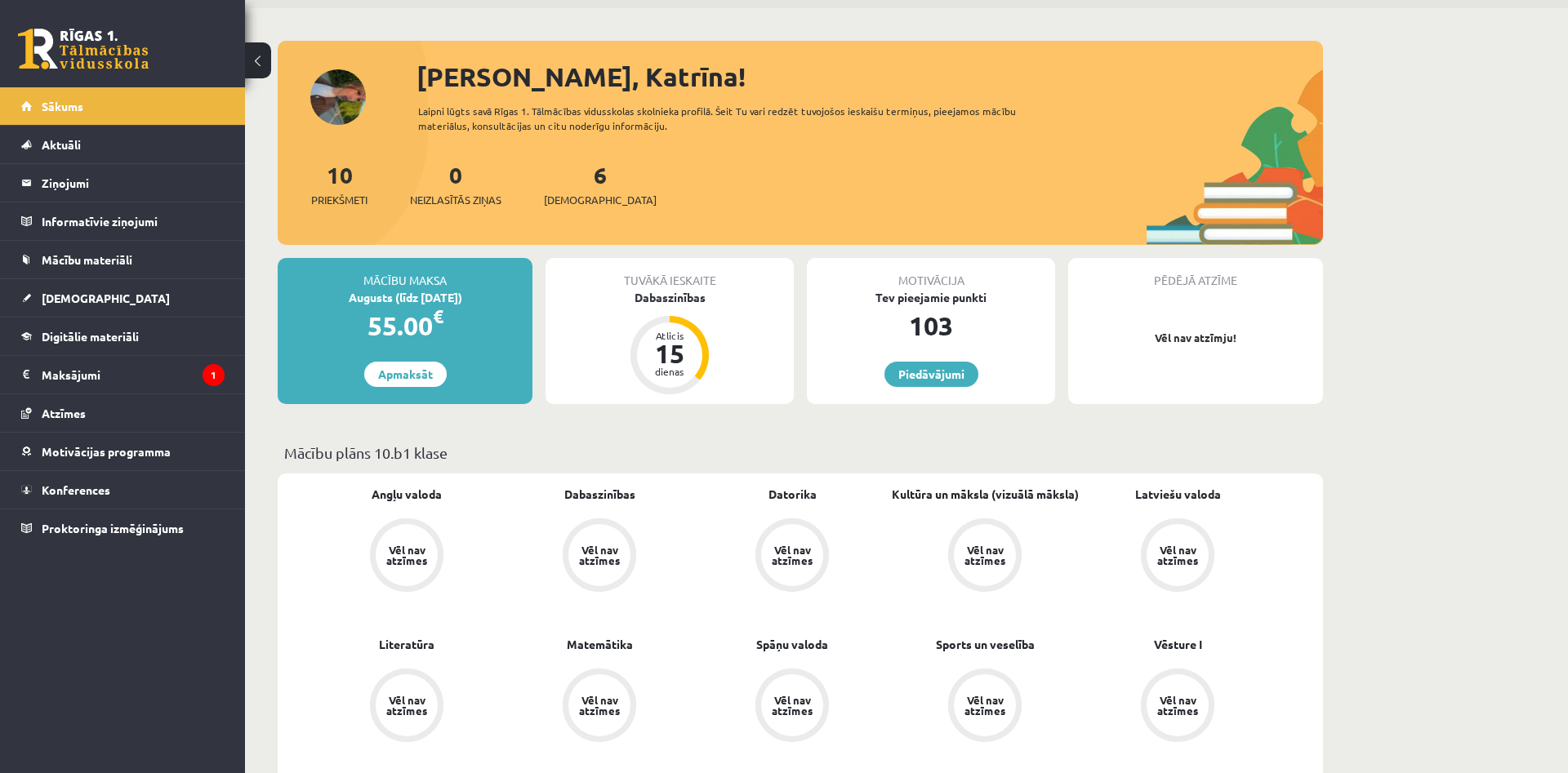
scroll to position [52, 0]
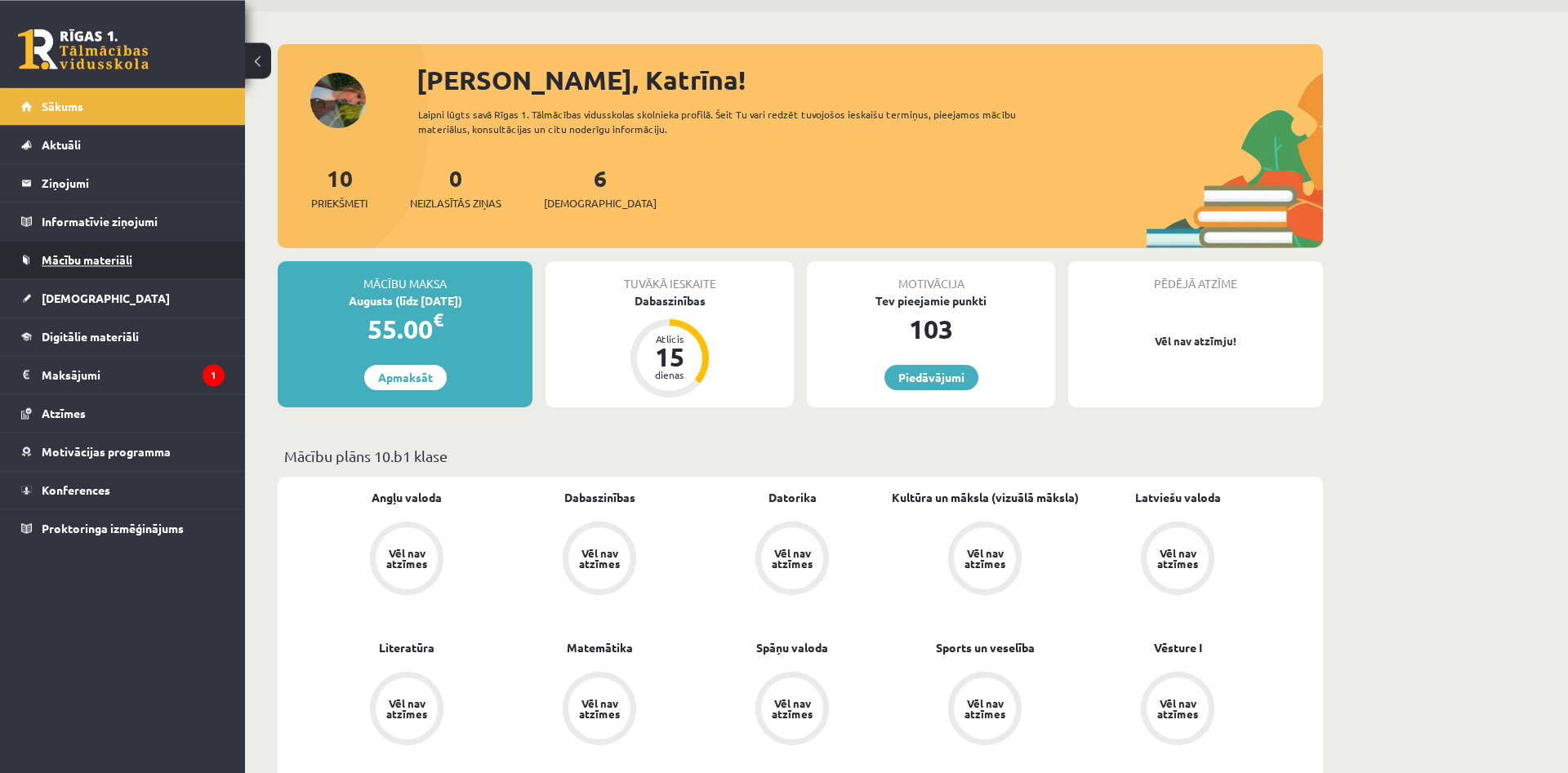
click at [108, 259] on span "Mācību materiāli" at bounding box center [87, 259] width 91 height 14
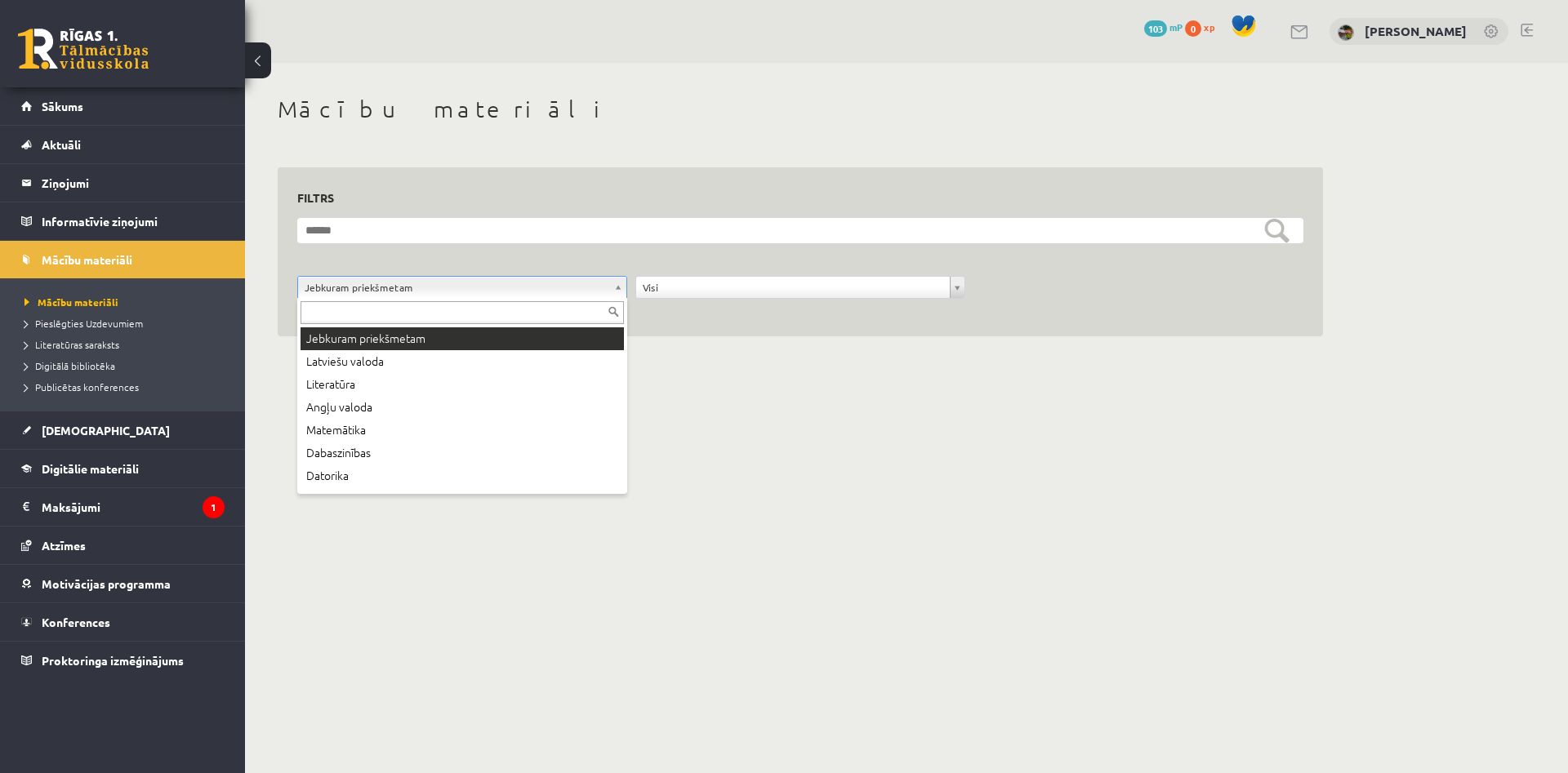
click at [354, 282] on body "0 Dāvanas 103 mP 0 xp [PERSON_NAME] Sākums Aktuāli Kā mācīties eSKOLĀ Kontakti …" at bounding box center [784, 386] width 1568 height 773
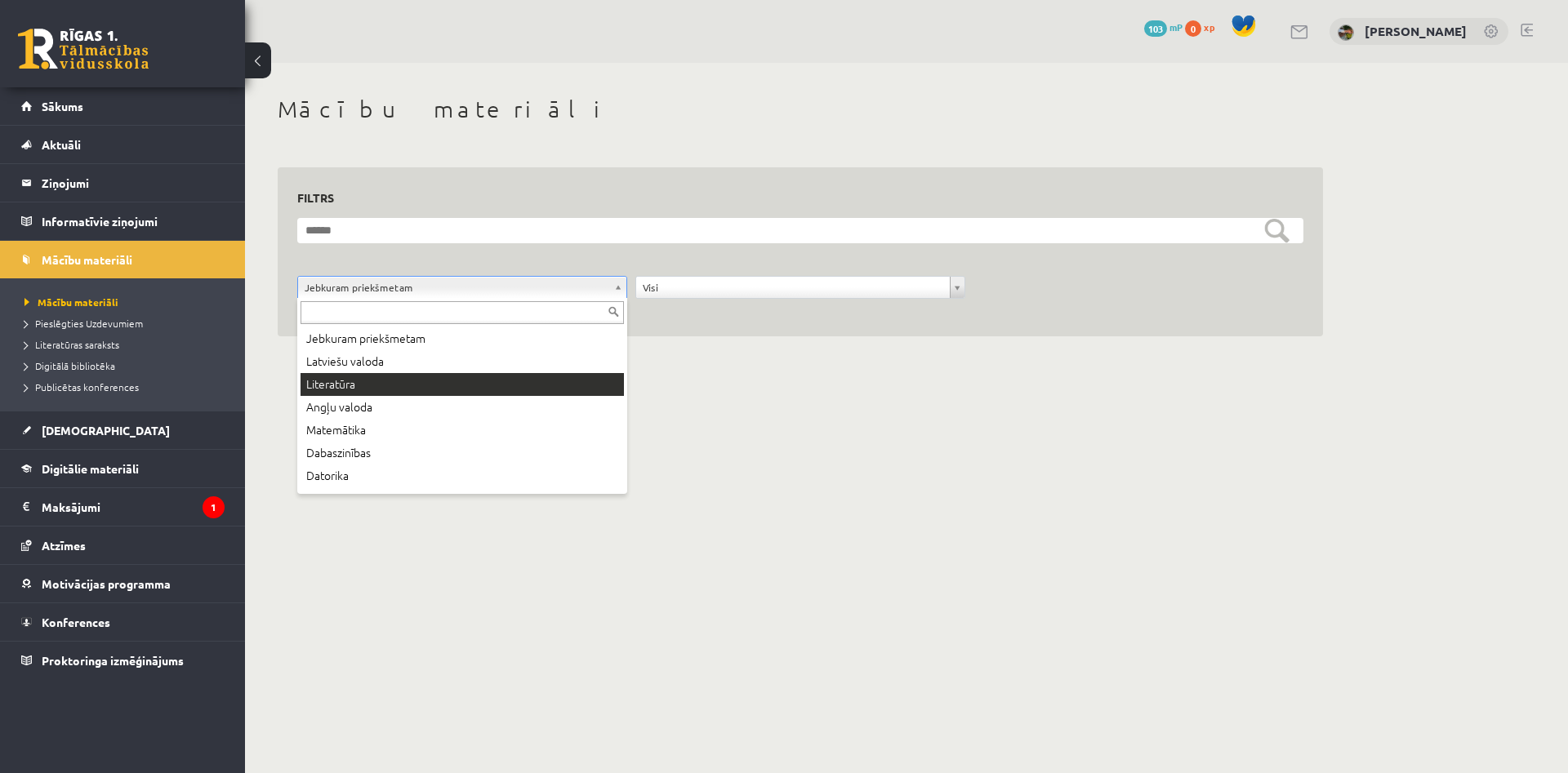
click at [779, 372] on body "0 Dāvanas 103 mP 0 xp [PERSON_NAME] Sākums Aktuāli Kā mācīties eSKOLĀ Kontakti …" at bounding box center [784, 386] width 1568 height 773
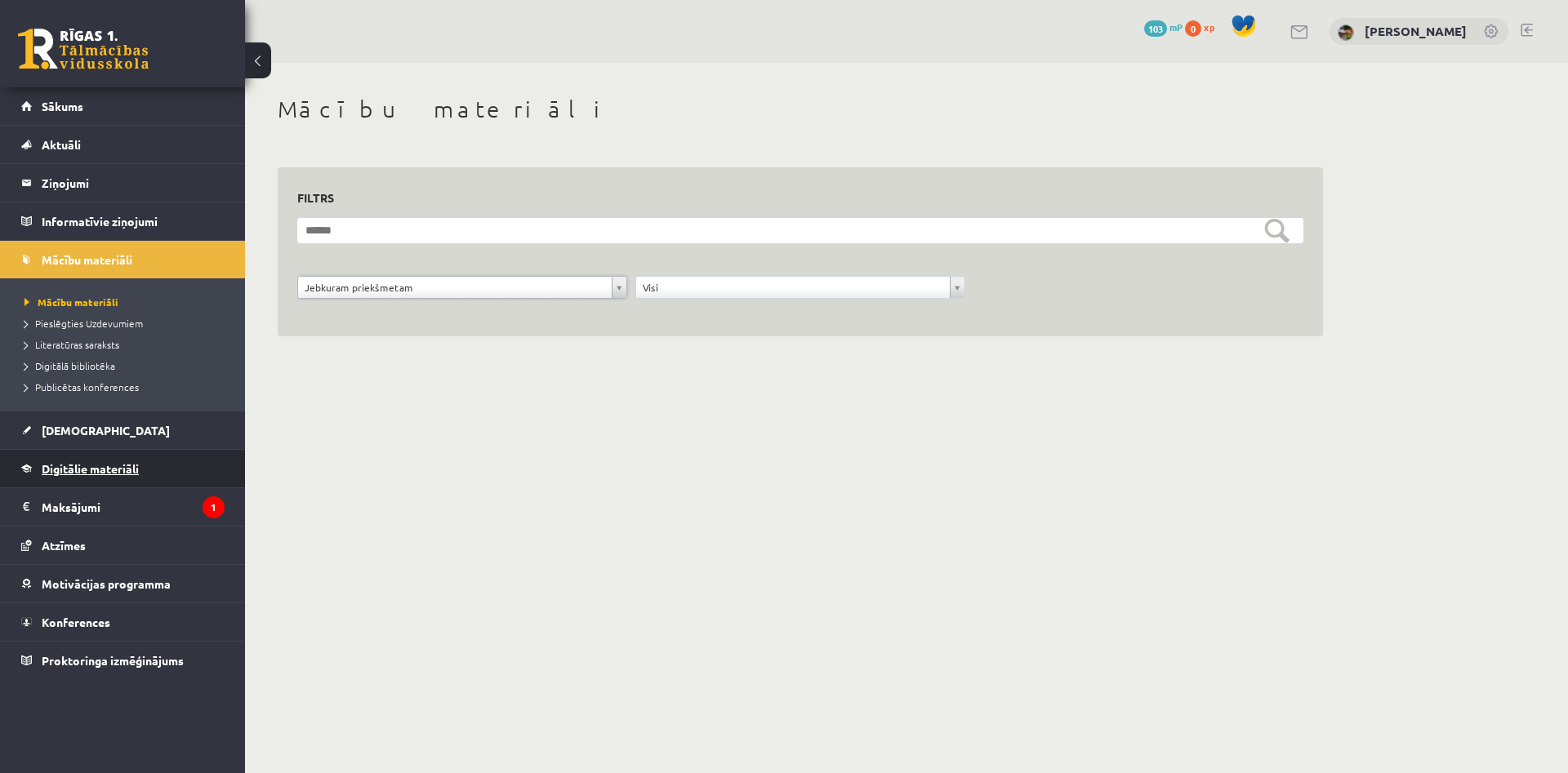
click at [97, 473] on span "Digitālie materiāli" at bounding box center [90, 468] width 97 height 14
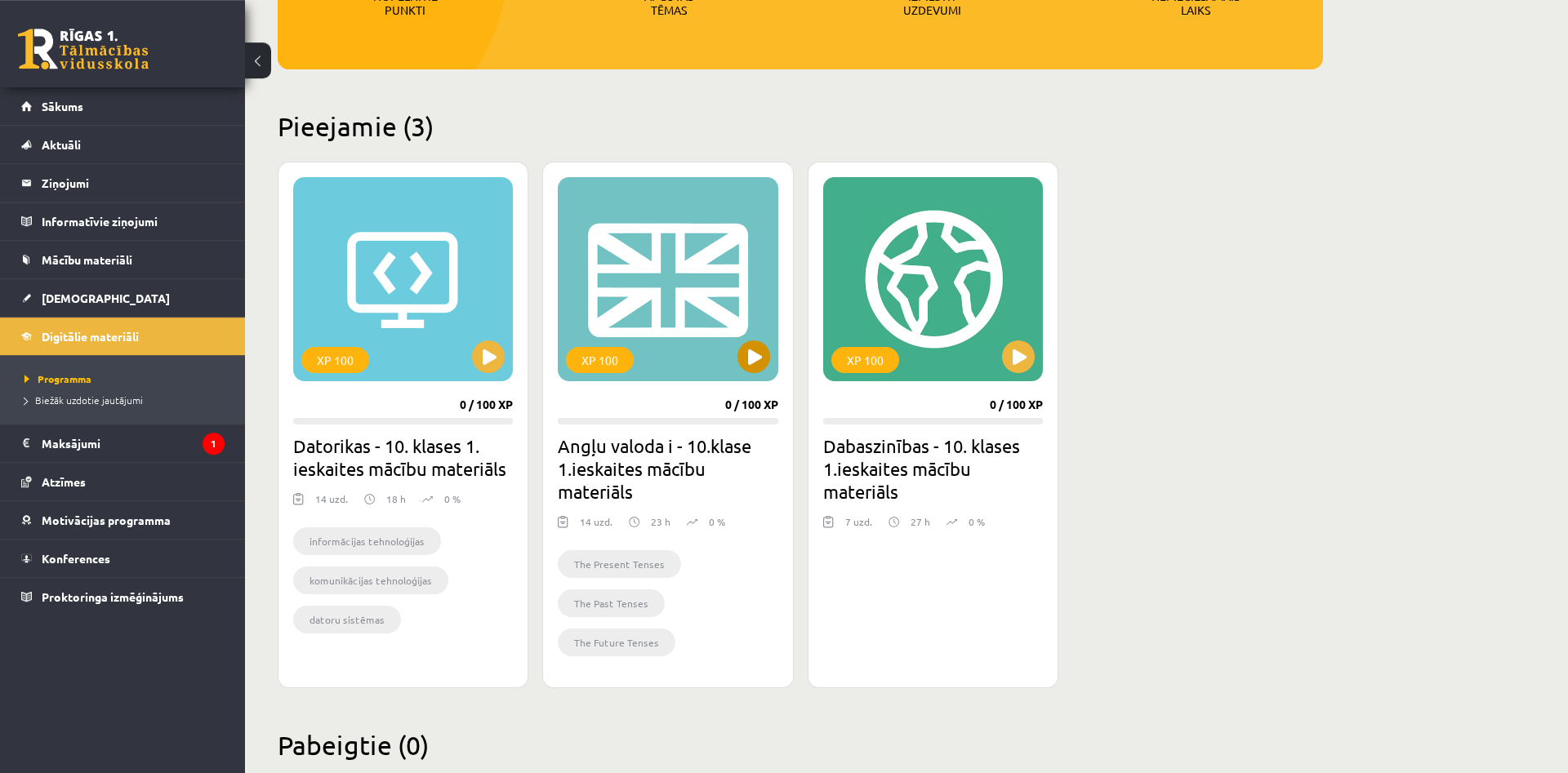
scroll to position [344, 0]
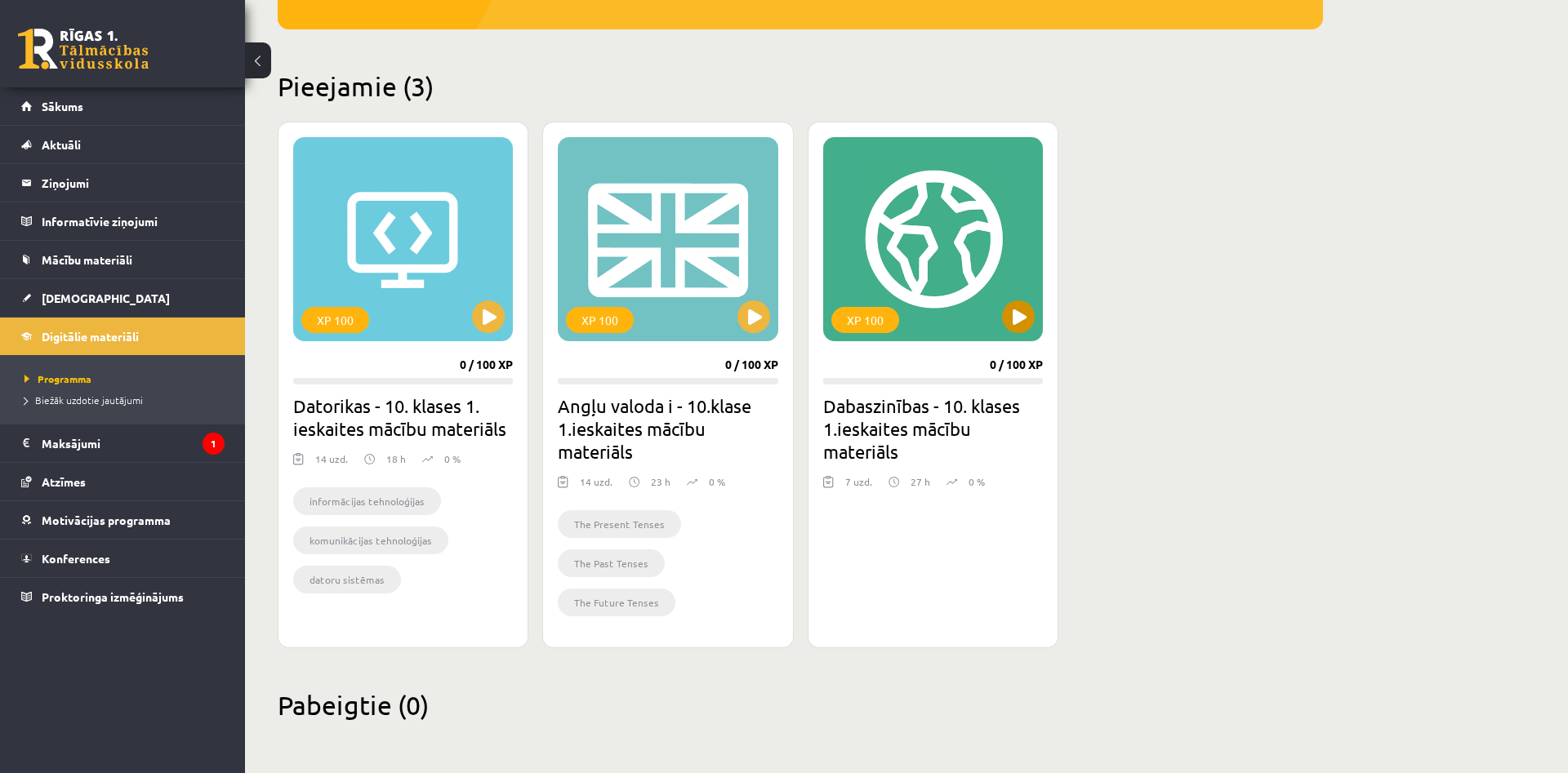
click at [896, 246] on div "XP 100" at bounding box center [933, 239] width 219 height 204
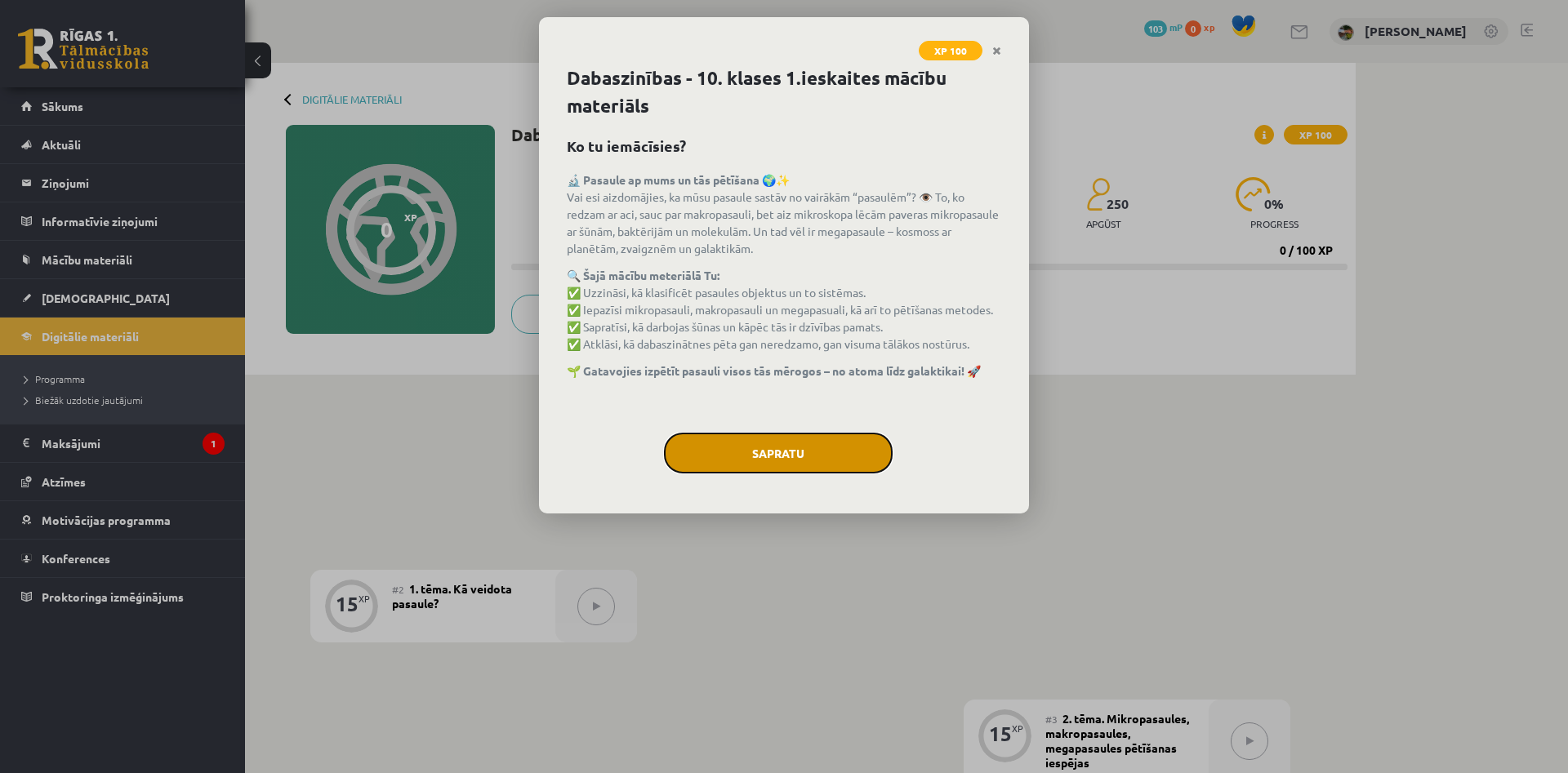
click at [796, 439] on button "Sapratu" at bounding box center [779, 453] width 228 height 41
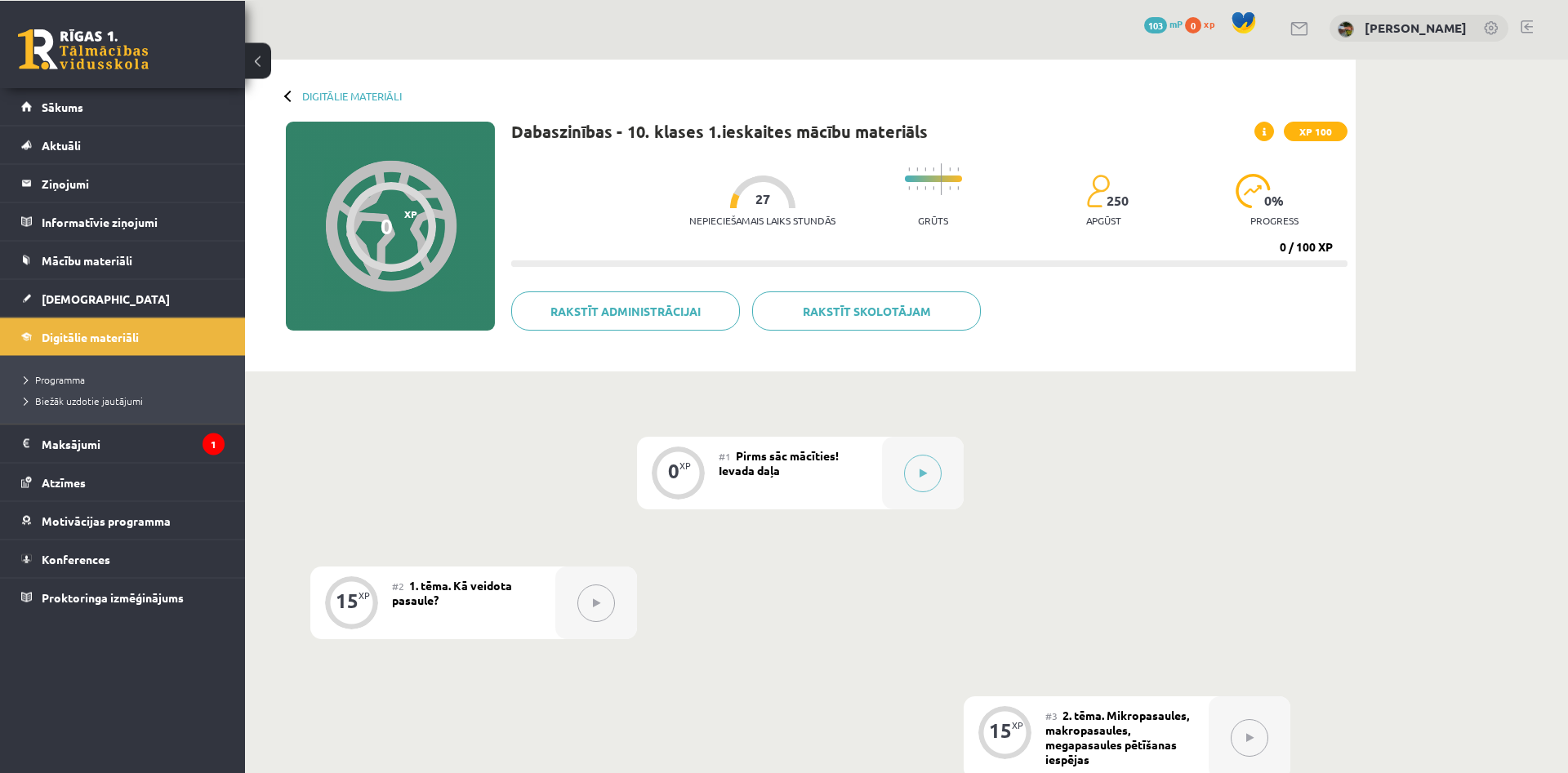
scroll to position [4, 0]
click at [915, 479] on button at bounding box center [923, 473] width 37 height 37
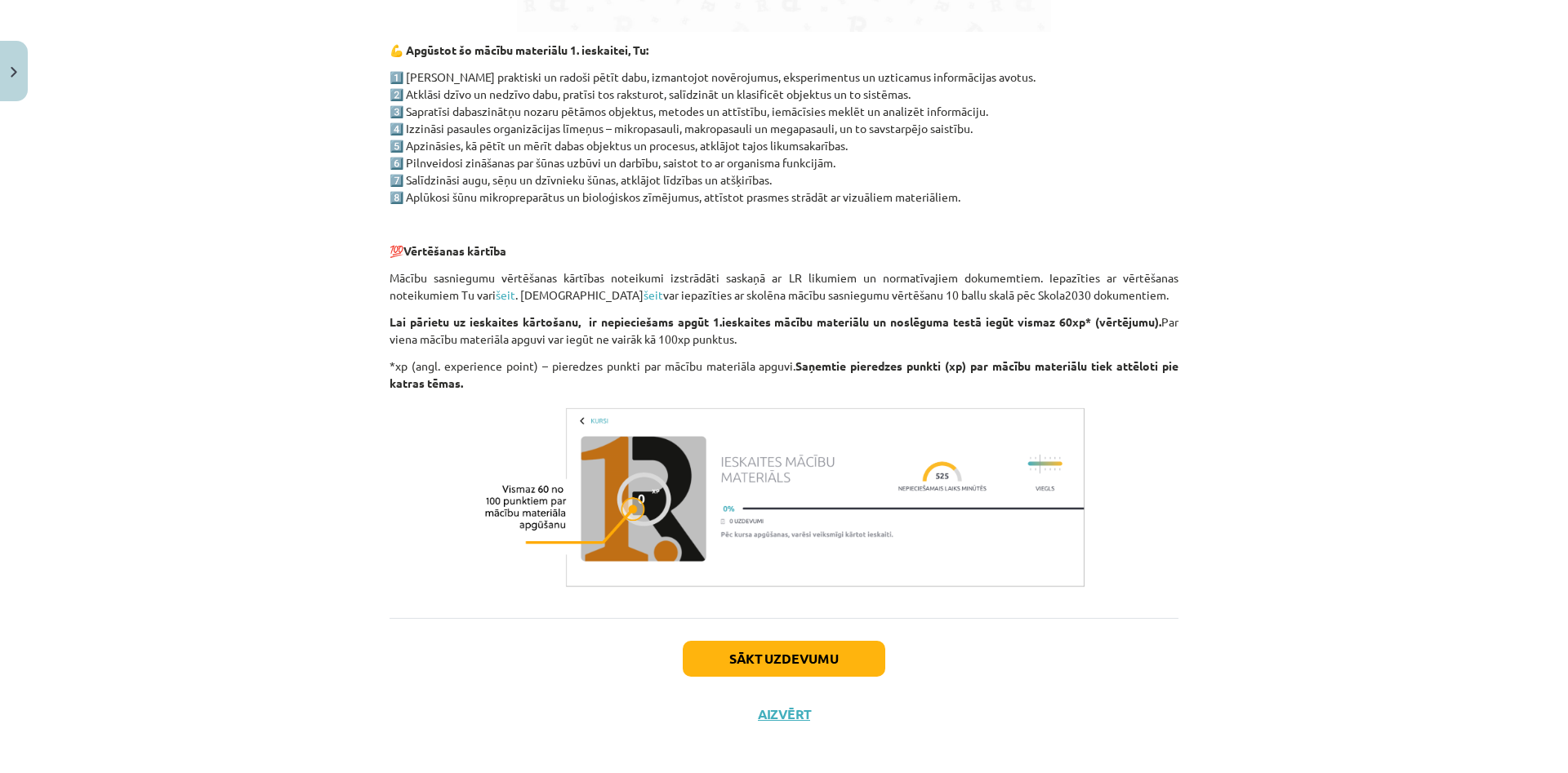
scroll to position [1113, 0]
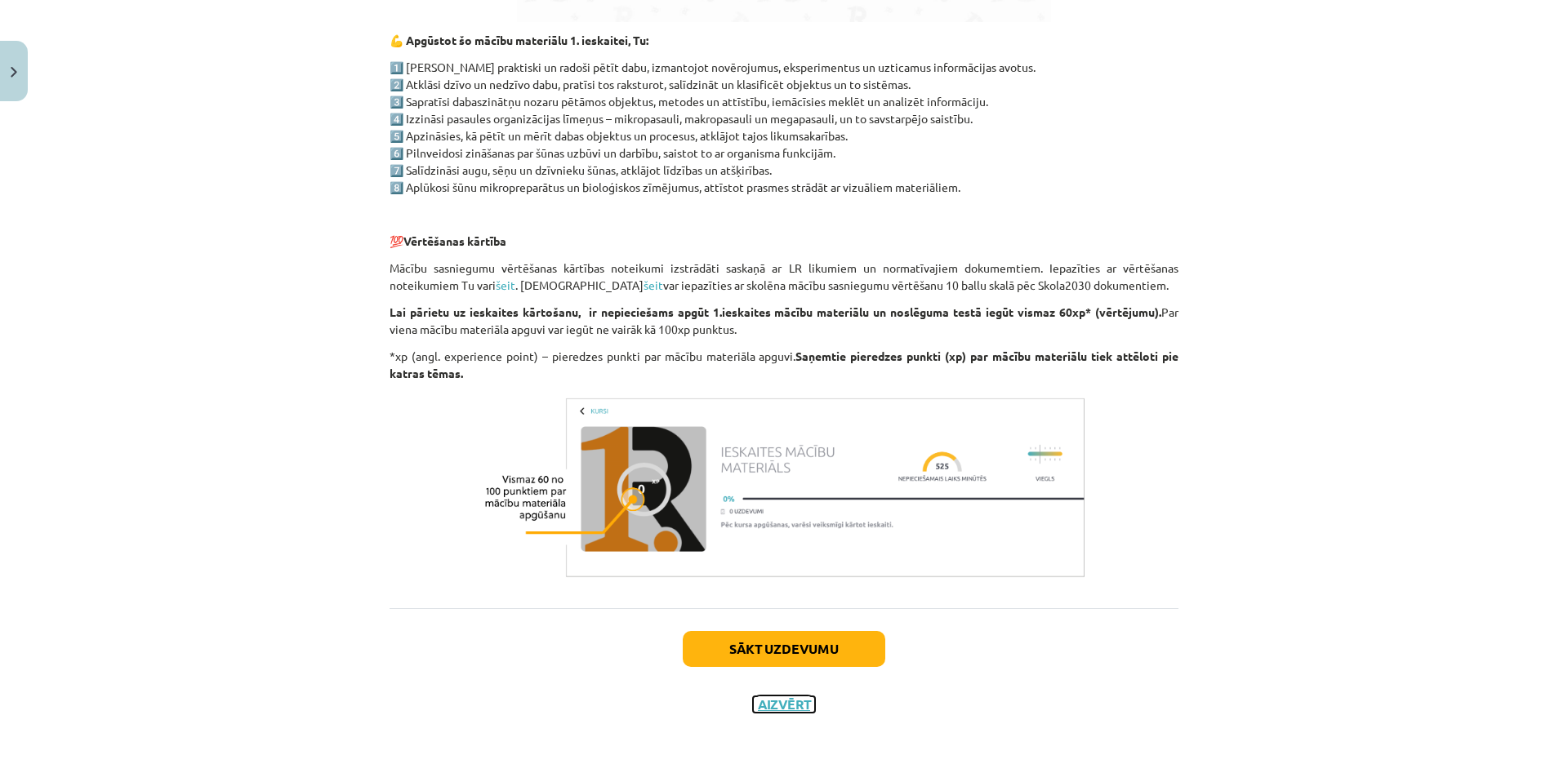
click at [772, 704] on button "Aizvērt" at bounding box center [784, 704] width 62 height 16
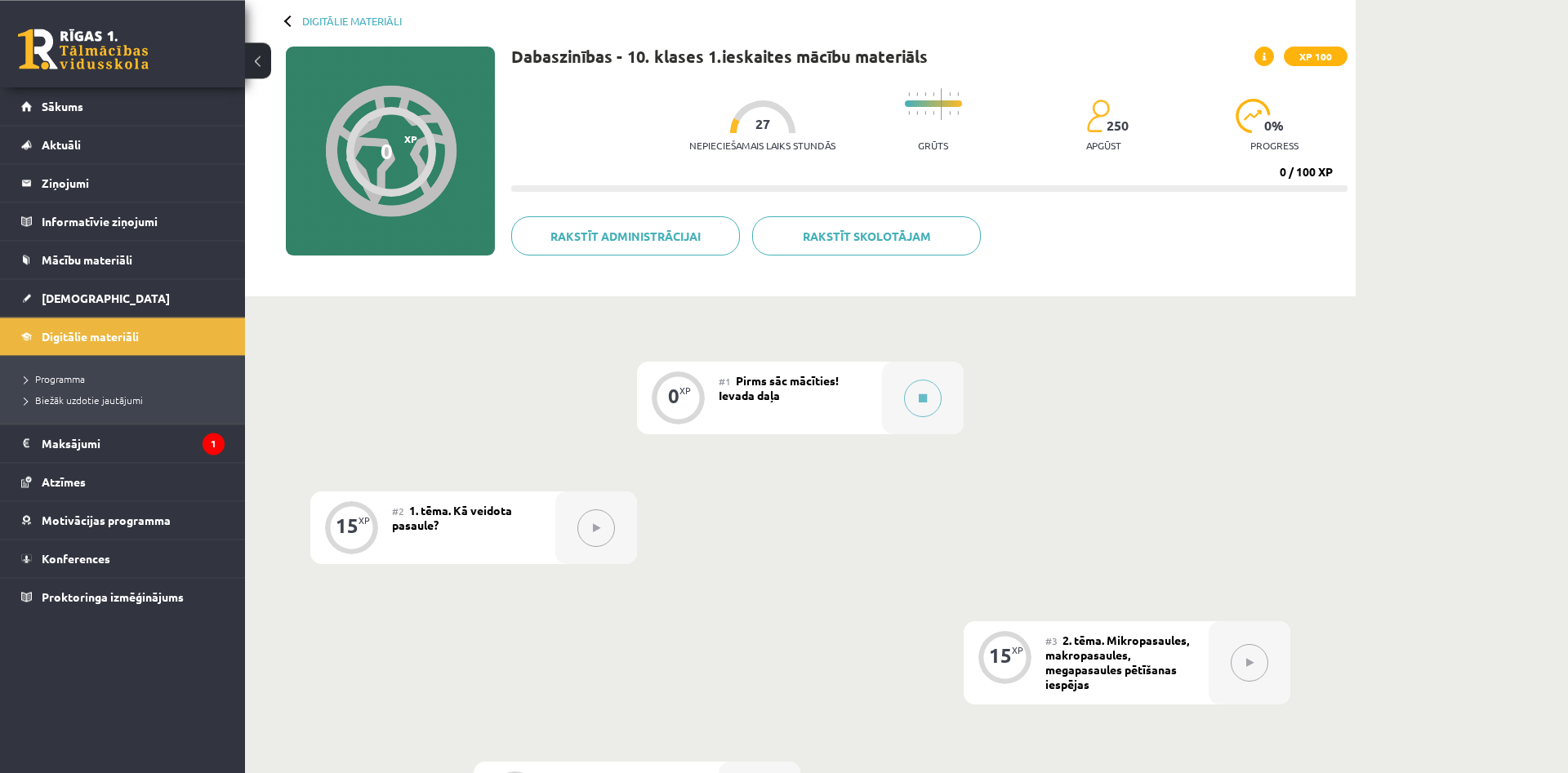
scroll to position [91, 0]
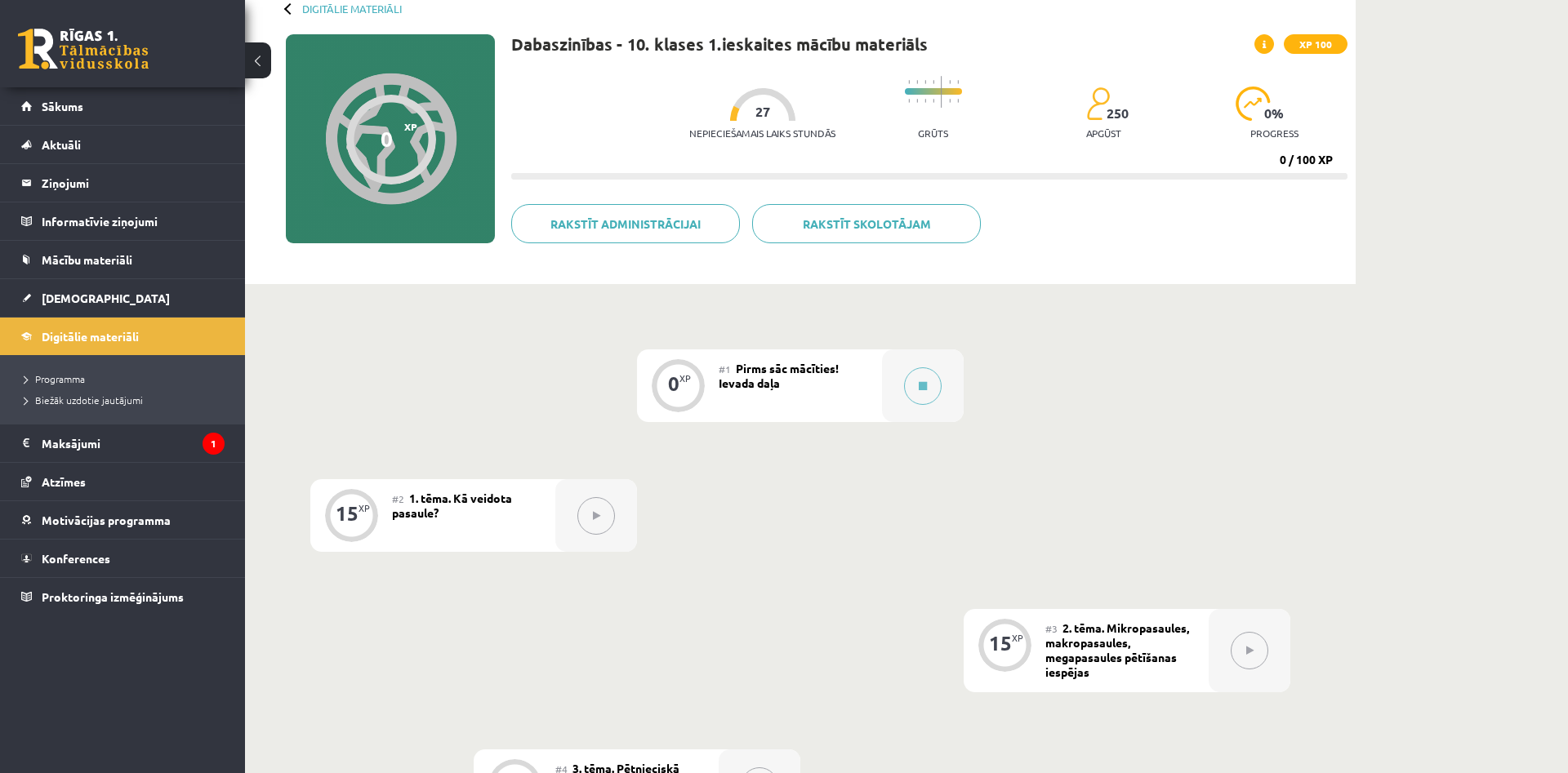
click at [608, 519] on button at bounding box center [596, 516] width 37 height 37
click at [923, 390] on icon at bounding box center [922, 386] width 8 height 10
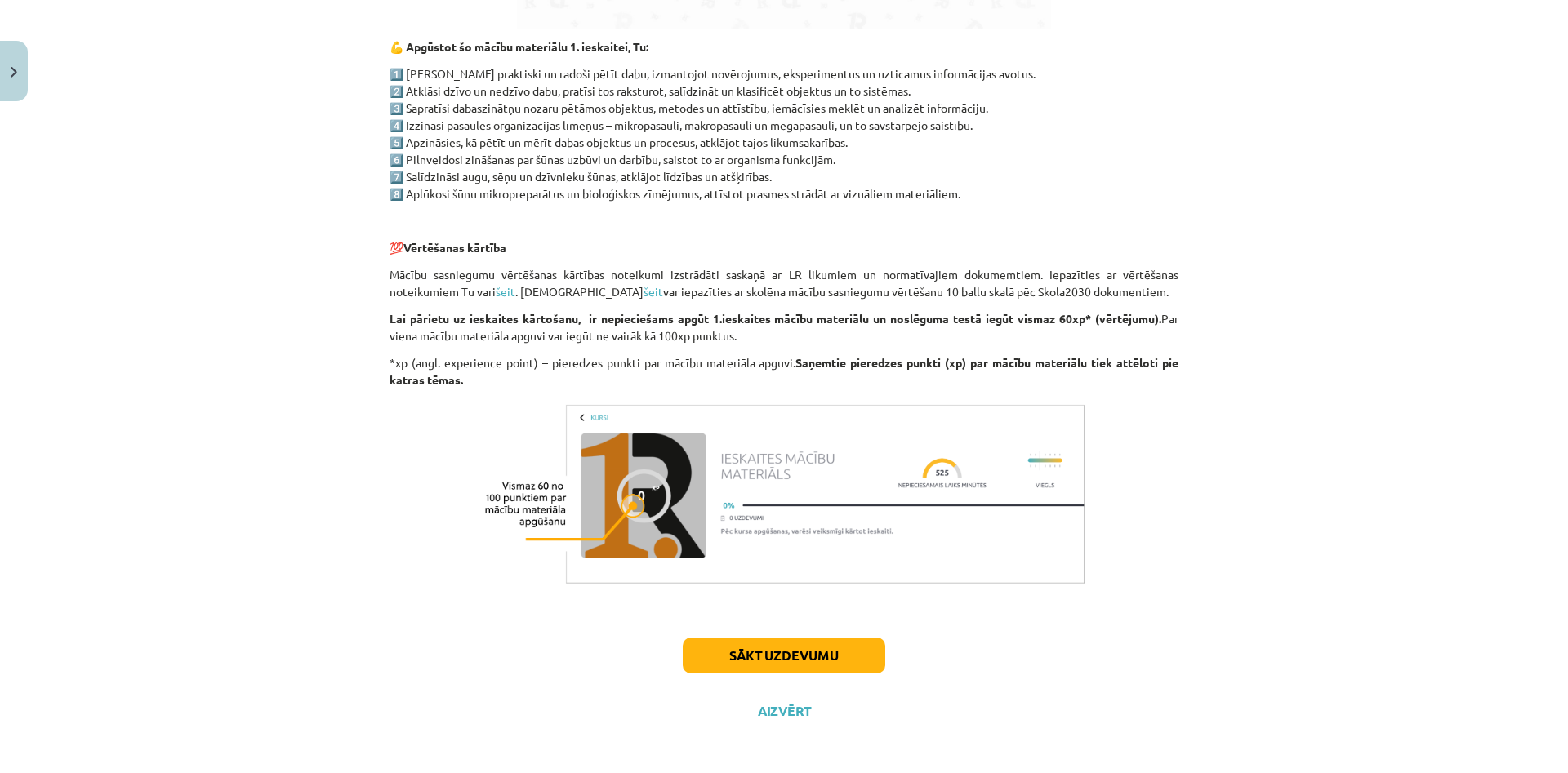
scroll to position [1113, 0]
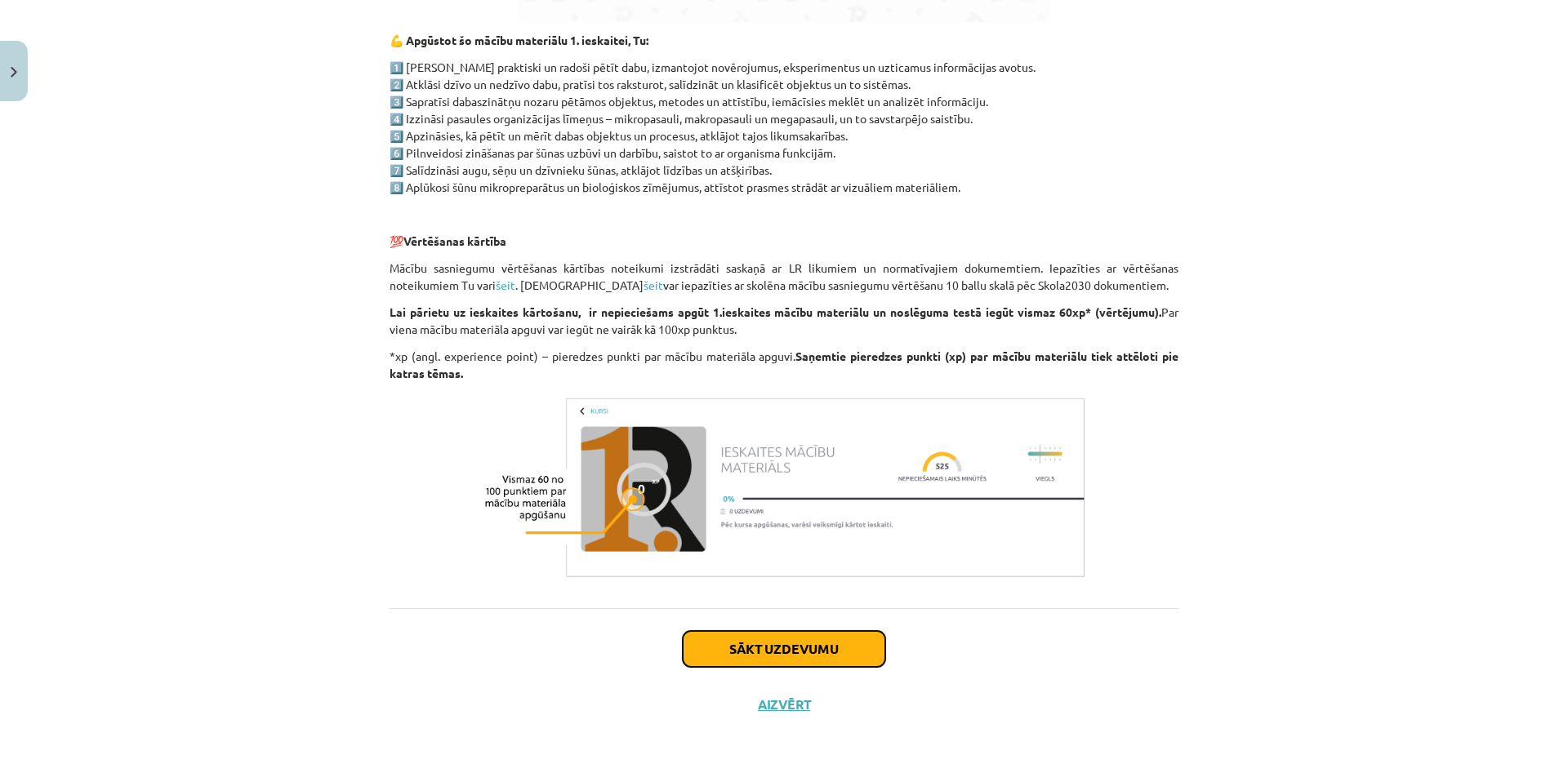
click at [775, 654] on button "Sākt uzdevumu" at bounding box center [784, 649] width 202 height 36
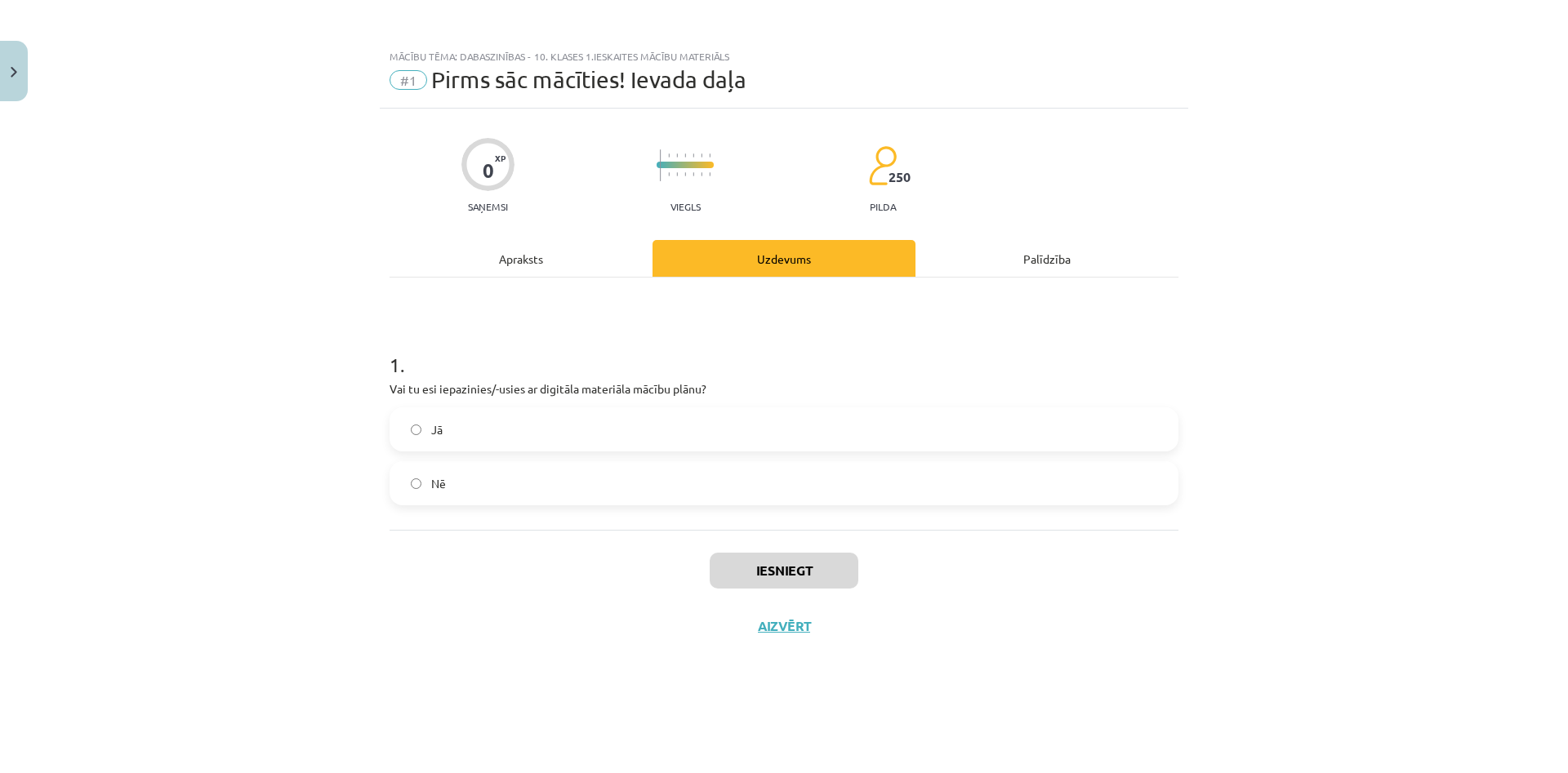
scroll to position [0, 0]
click at [747, 573] on button "Iesniegt" at bounding box center [784, 571] width 149 height 36
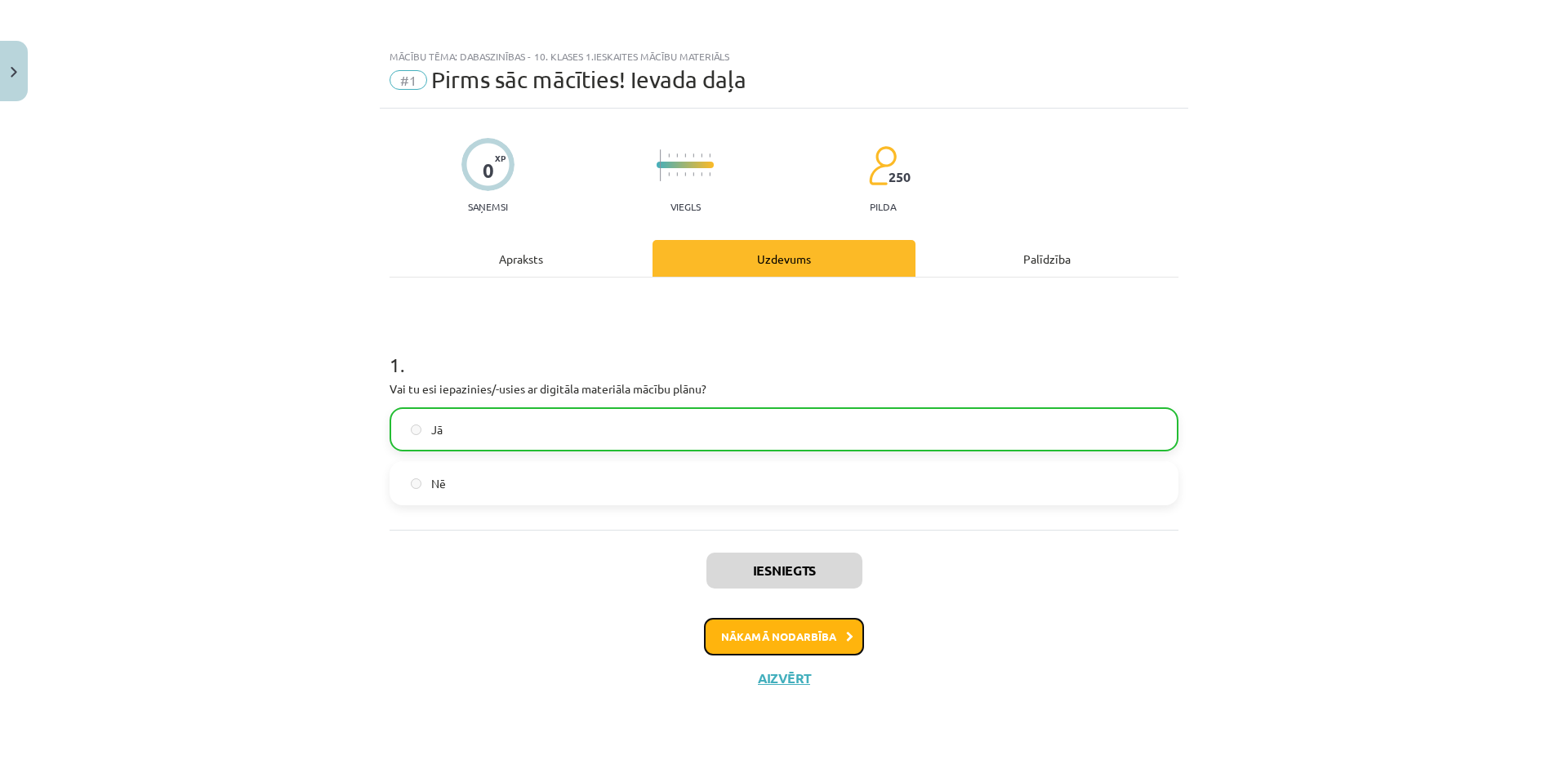
click at [798, 640] on button "Nākamā nodarbība" at bounding box center [783, 637] width 160 height 37
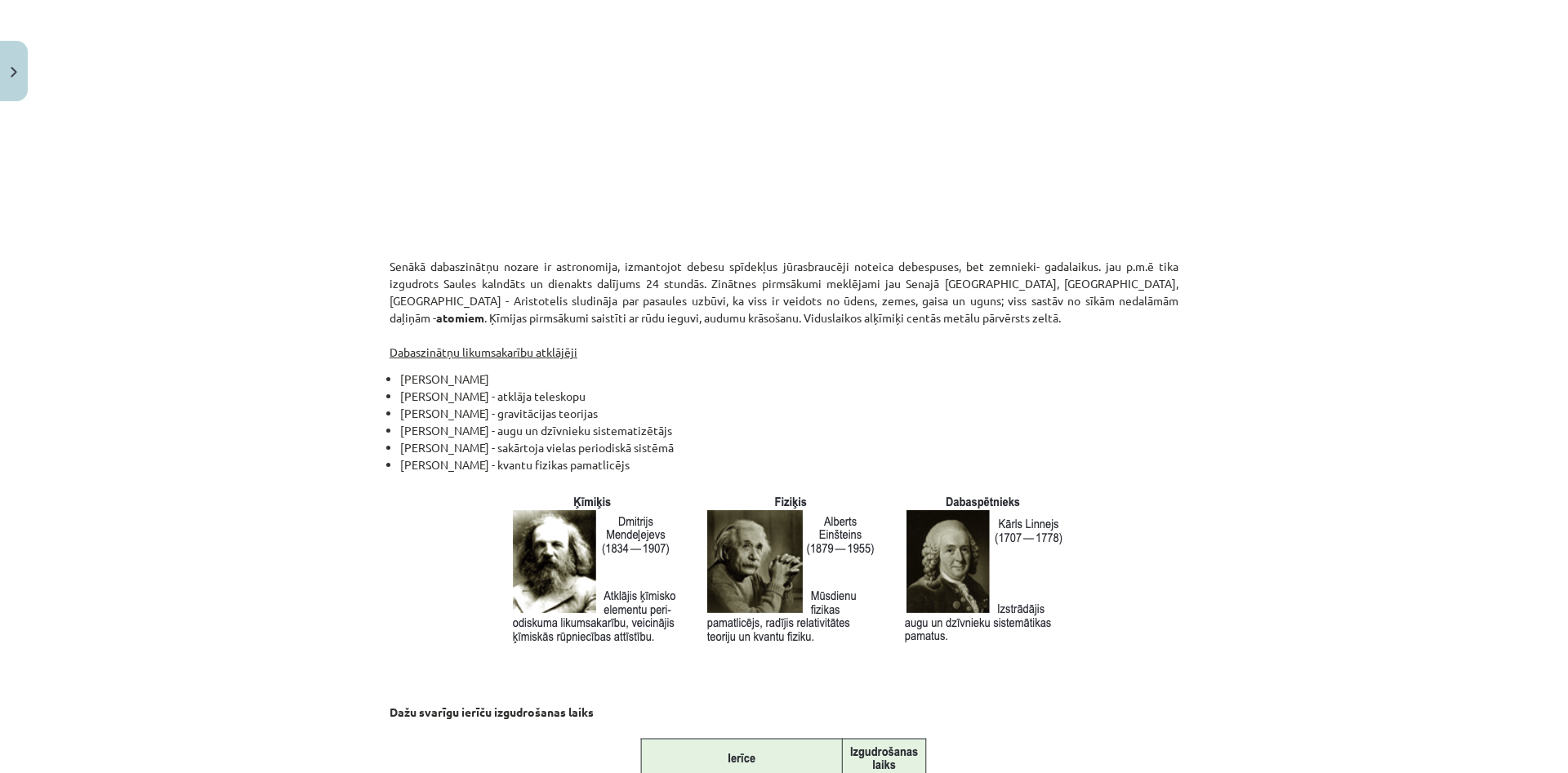
scroll to position [1376, 0]
click at [1058, 515] on img at bounding box center [789, 571] width 561 height 160
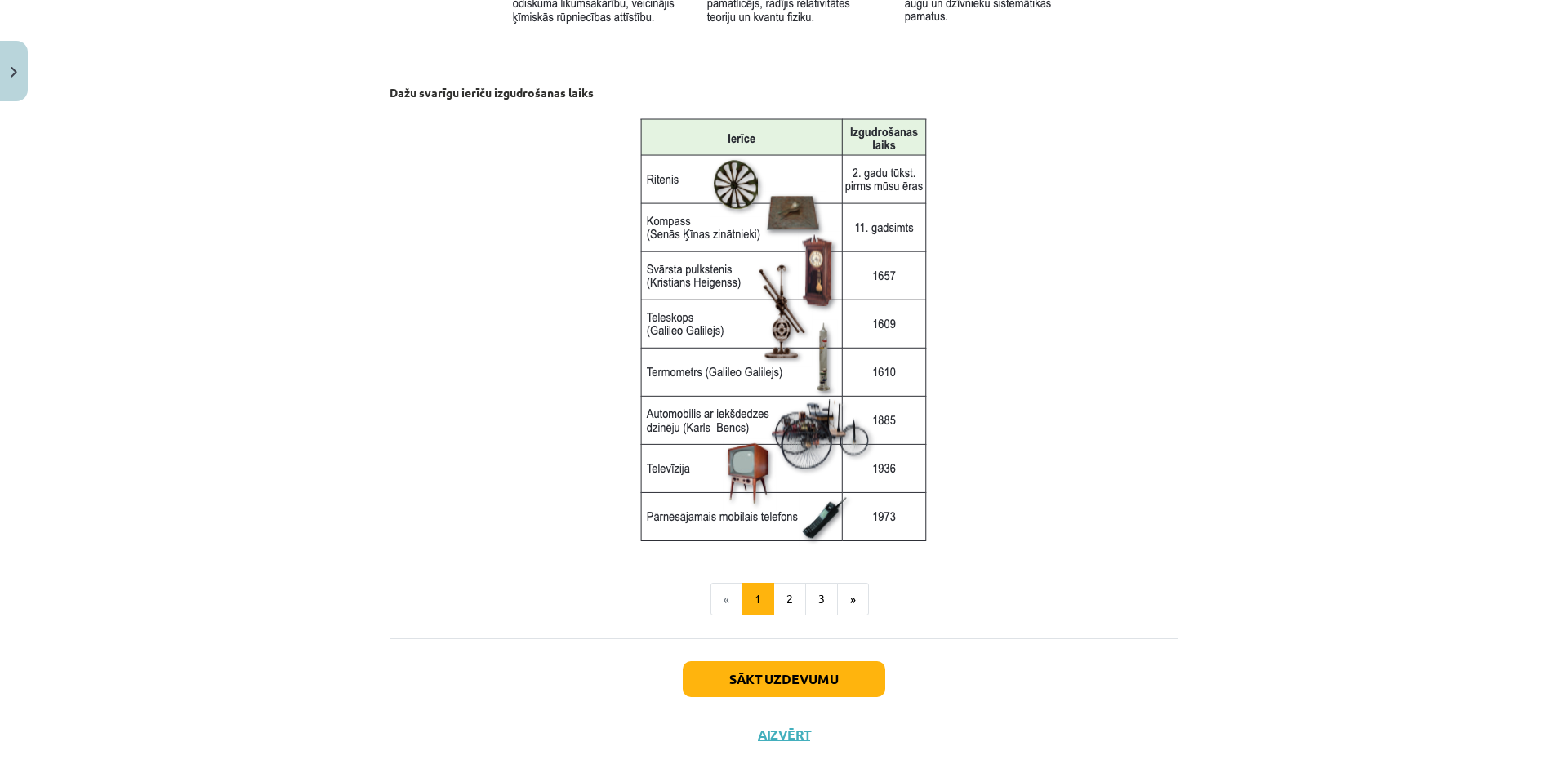
scroll to position [2009, 0]
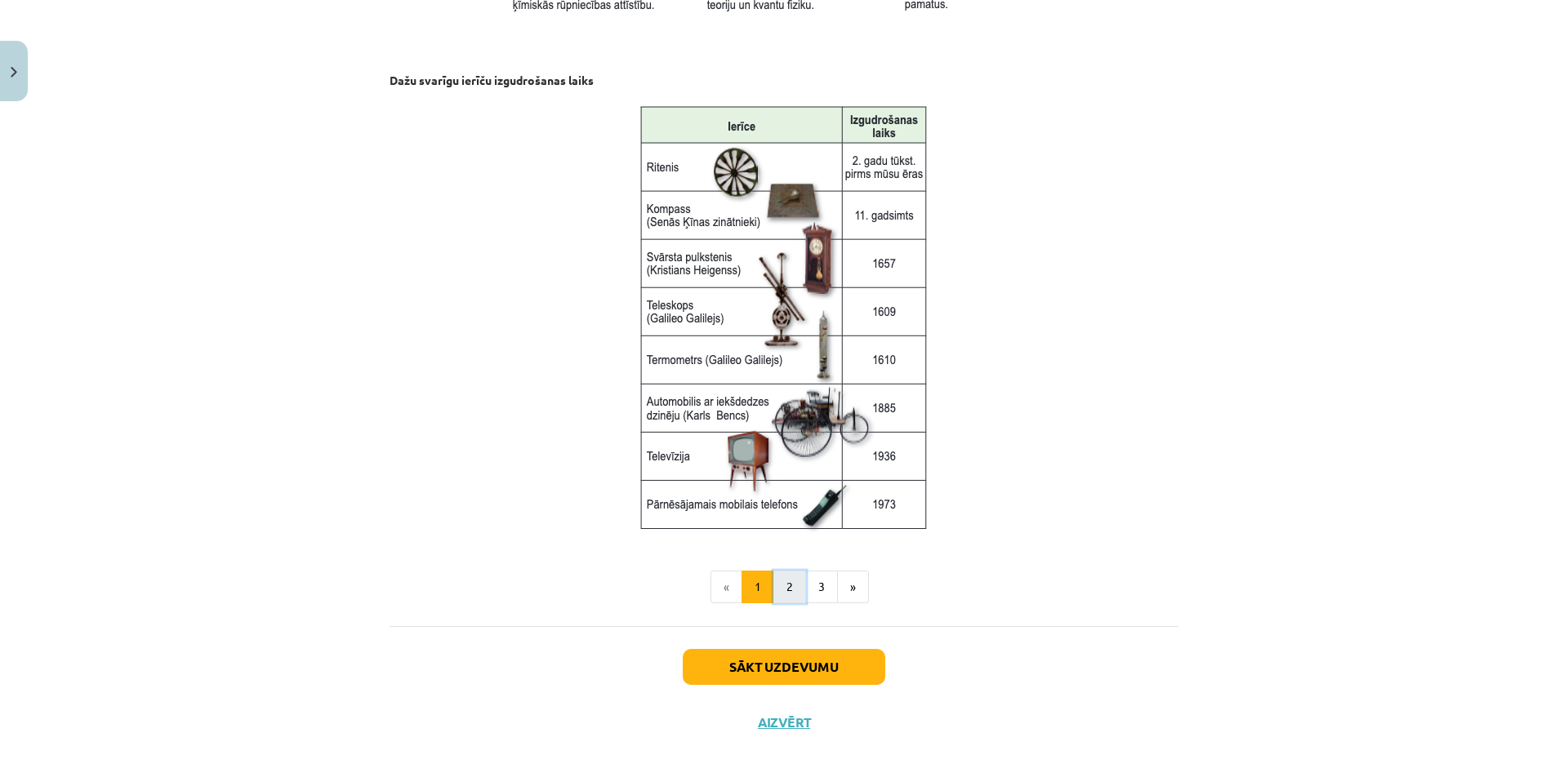
click at [788, 584] on button "2" at bounding box center [789, 587] width 33 height 33
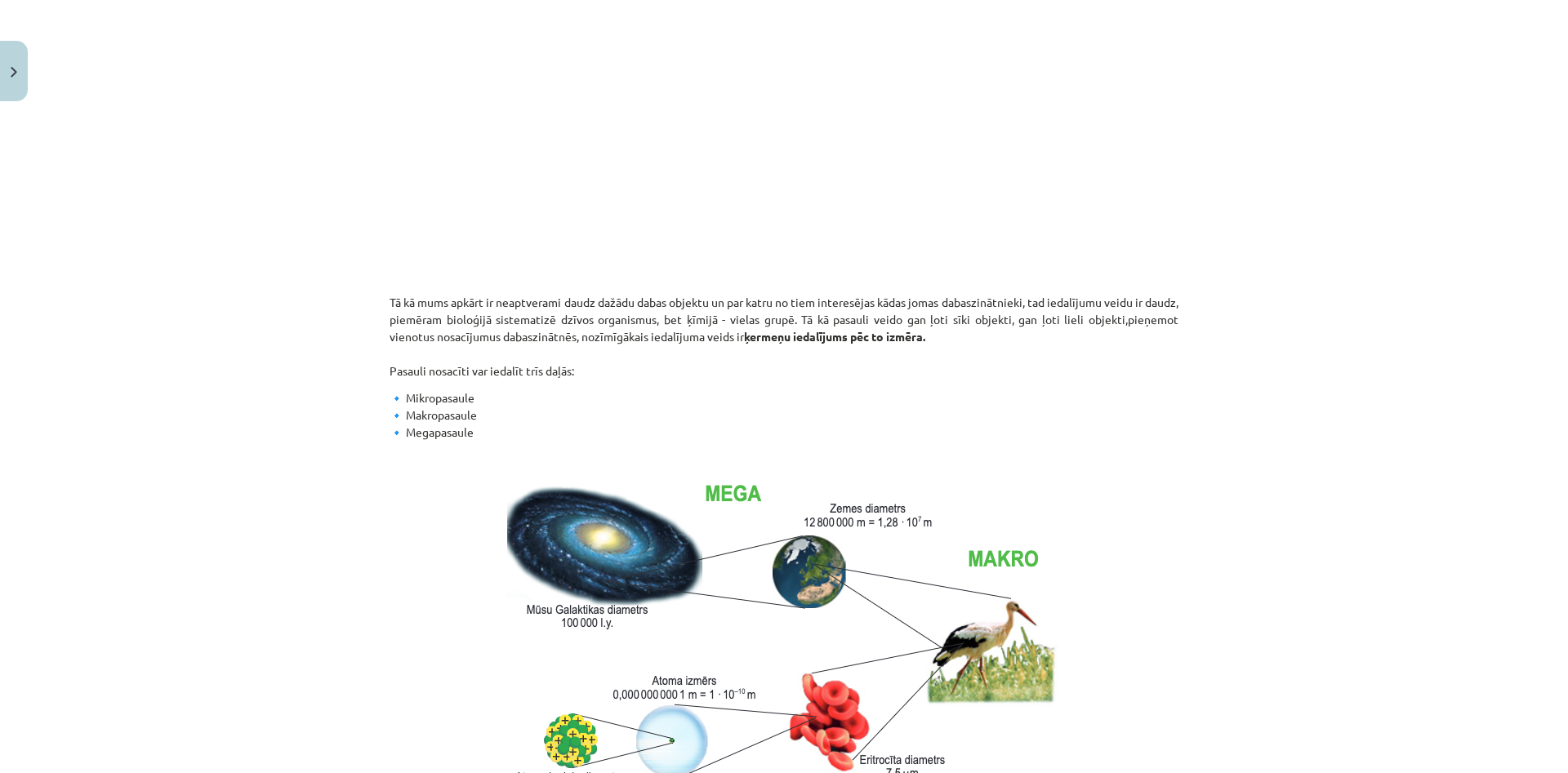
scroll to position [394, 0]
